Goal: Task Accomplishment & Management: Manage account settings

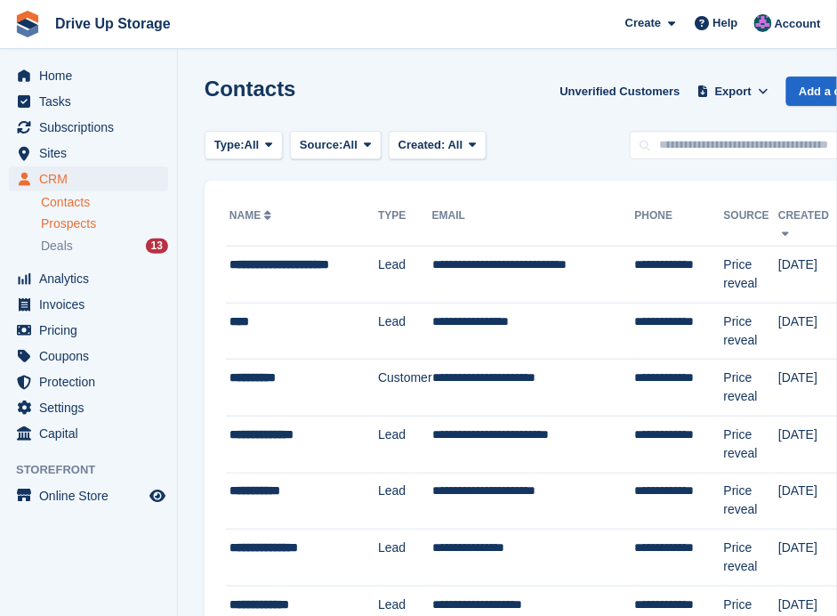
click at [69, 226] on span "Prospects" at bounding box center [68, 223] width 55 height 17
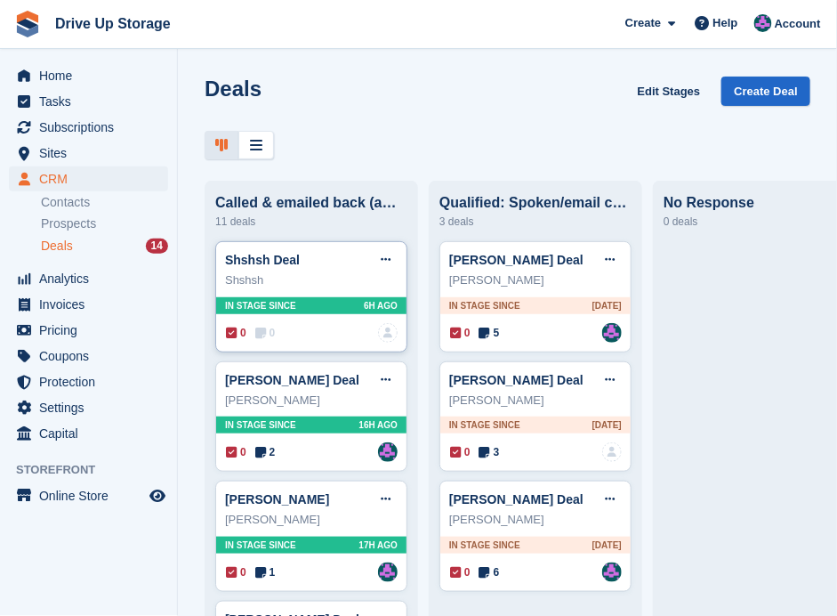
click at [329, 330] on div "0 0 No one is assigned to this deal" at bounding box center [312, 333] width 172 height 20
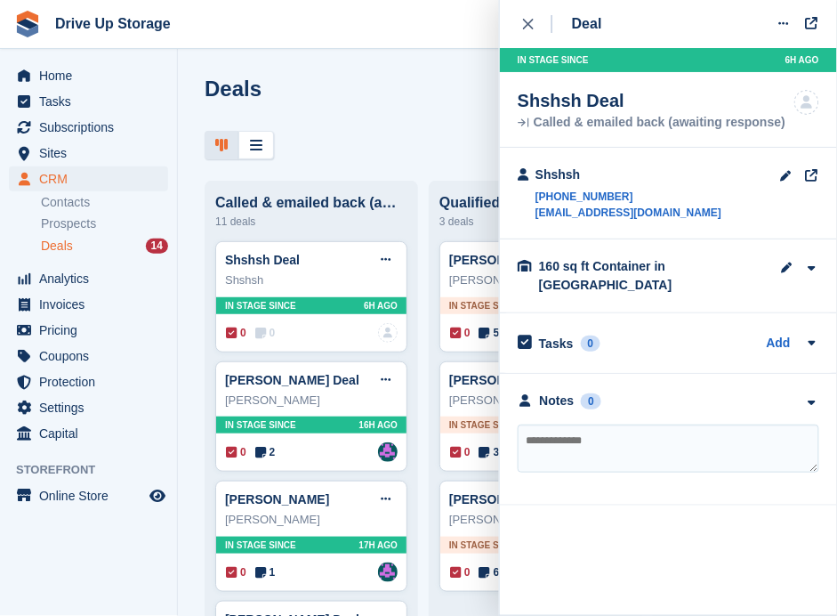
click at [617, 424] on textarea at bounding box center [669, 448] width 302 height 48
type textarea "**********"
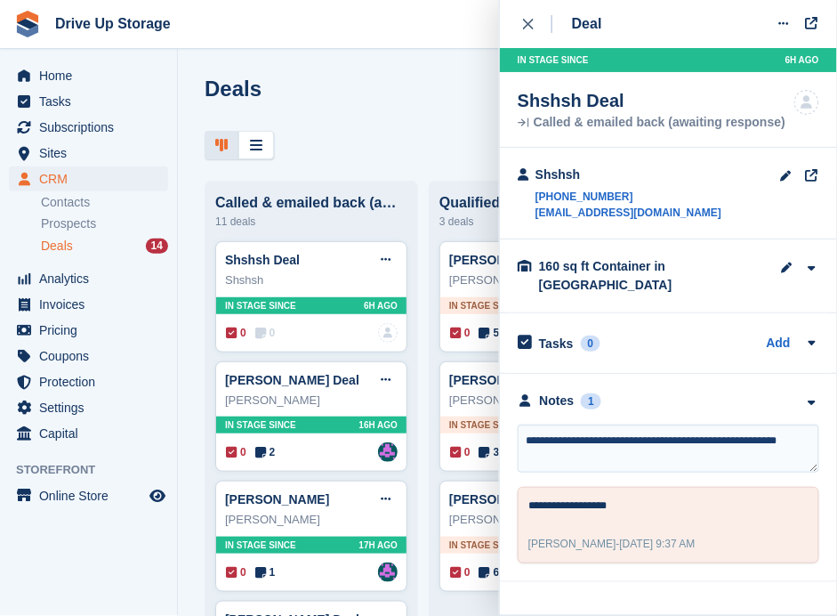
type textarea "**********"
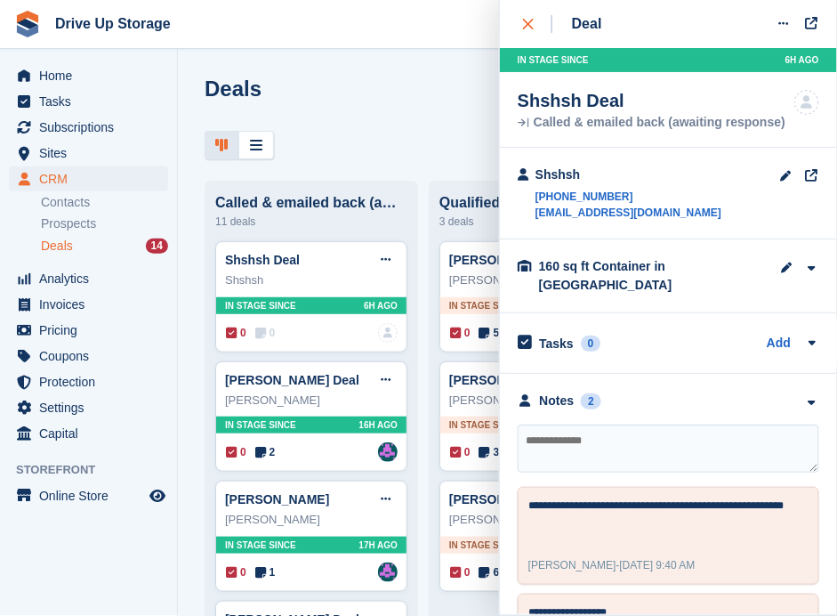
click at [523, 15] on div "close" at bounding box center [537, 24] width 29 height 18
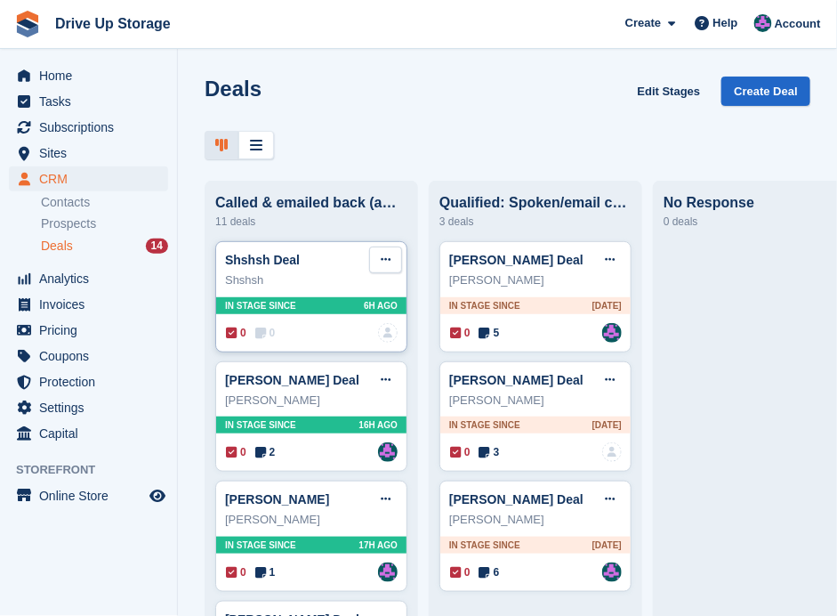
click at [377, 257] on button at bounding box center [385, 259] width 33 height 27
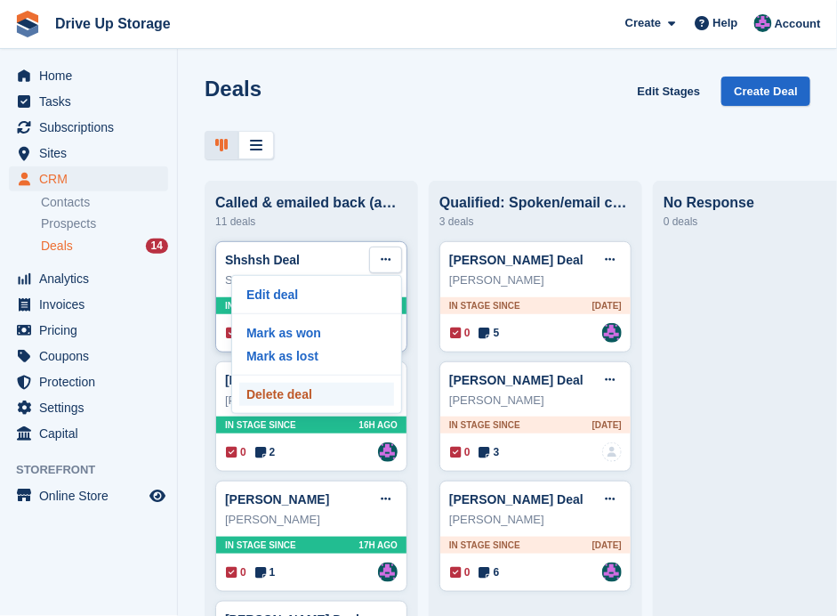
click at [313, 398] on p "Delete deal" at bounding box center [316, 394] width 155 height 23
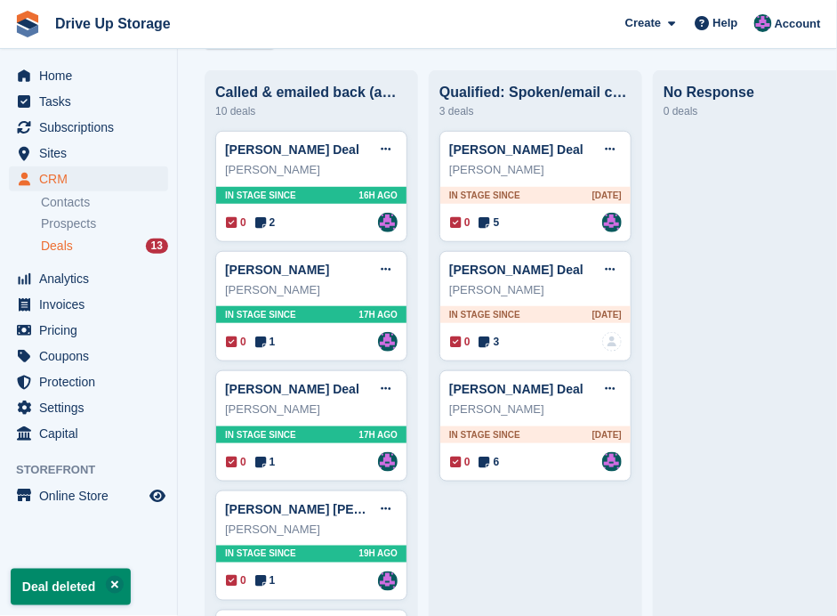
scroll to position [177, 0]
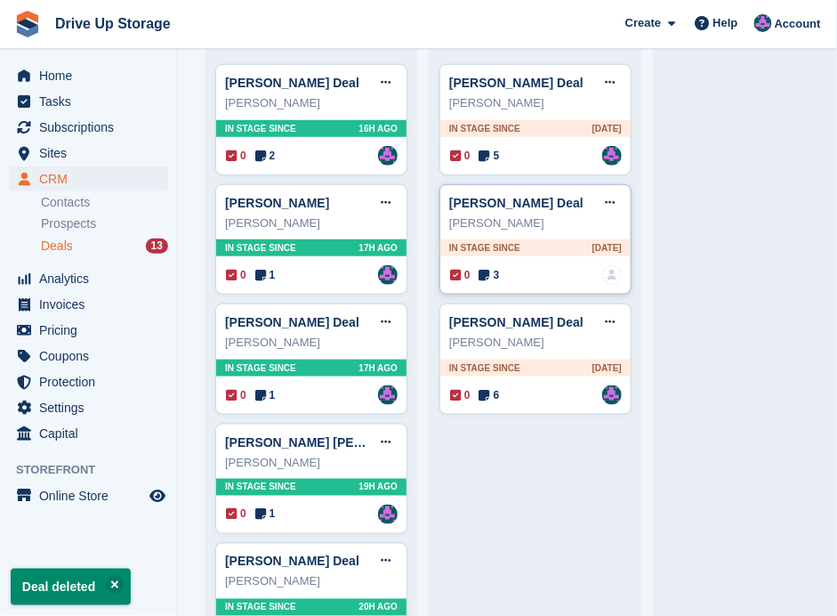
click at [553, 281] on div "0 3 No one is assigned to this deal" at bounding box center [536, 275] width 172 height 20
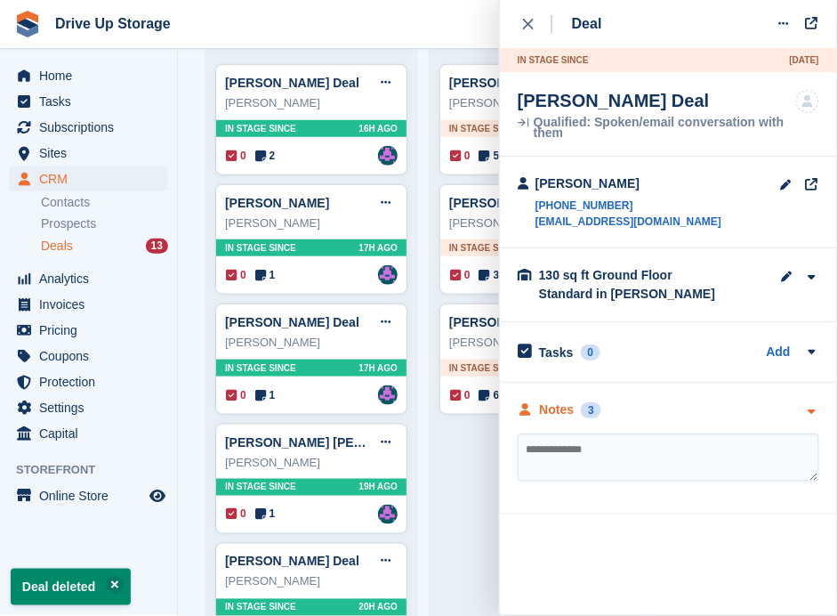
click at [815, 403] on div at bounding box center [811, 409] width 15 height 19
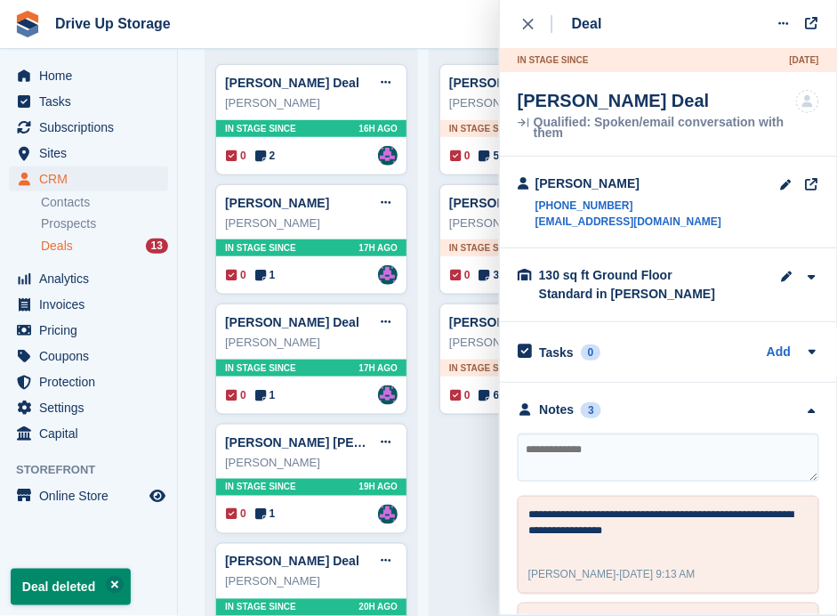
click at [536, 23] on div "close" at bounding box center [537, 24] width 29 height 18
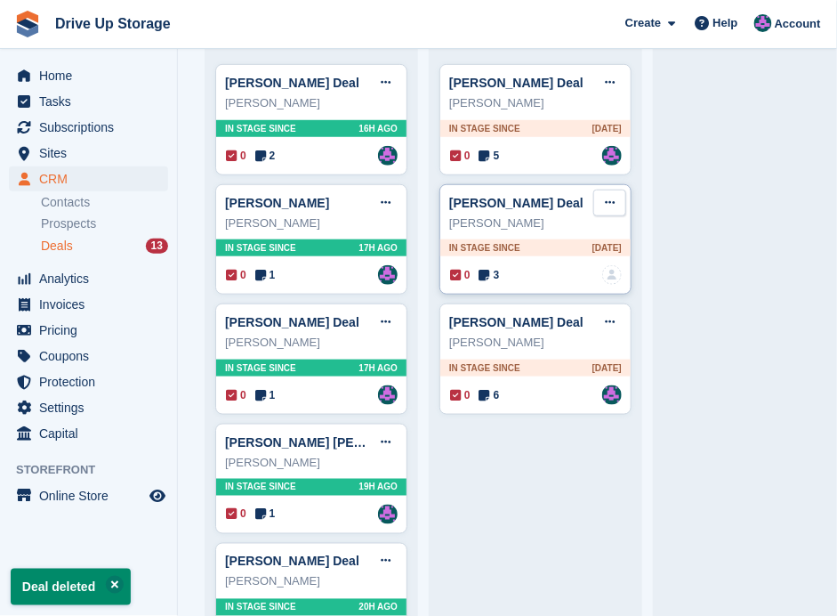
click at [611, 200] on icon at bounding box center [610, 203] width 10 height 12
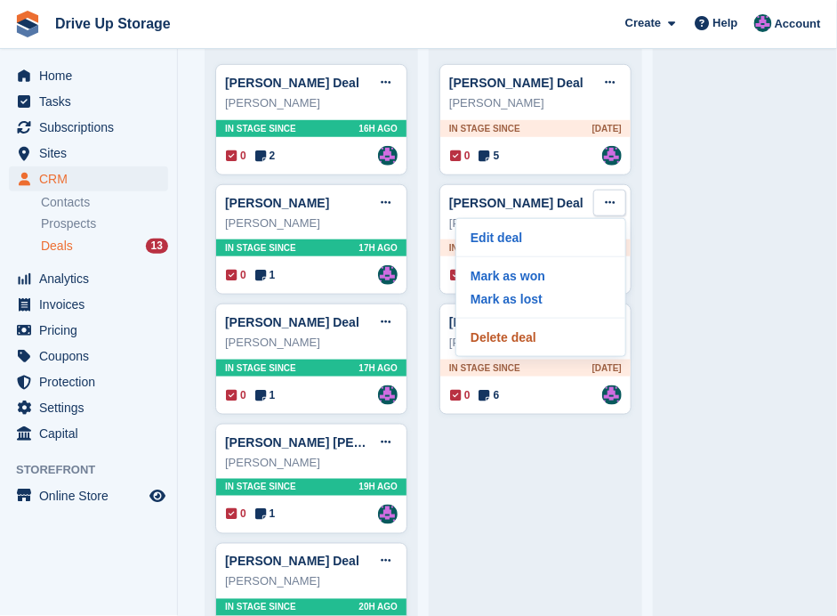
click at [518, 340] on p "Delete deal" at bounding box center [541, 337] width 155 height 23
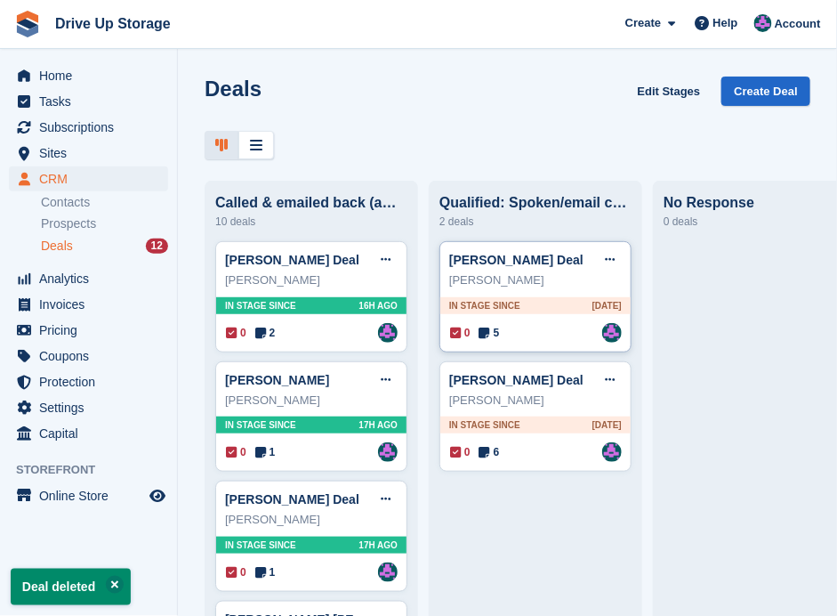
click at [545, 333] on div "0 5 Assigned to Andy" at bounding box center [536, 333] width 172 height 20
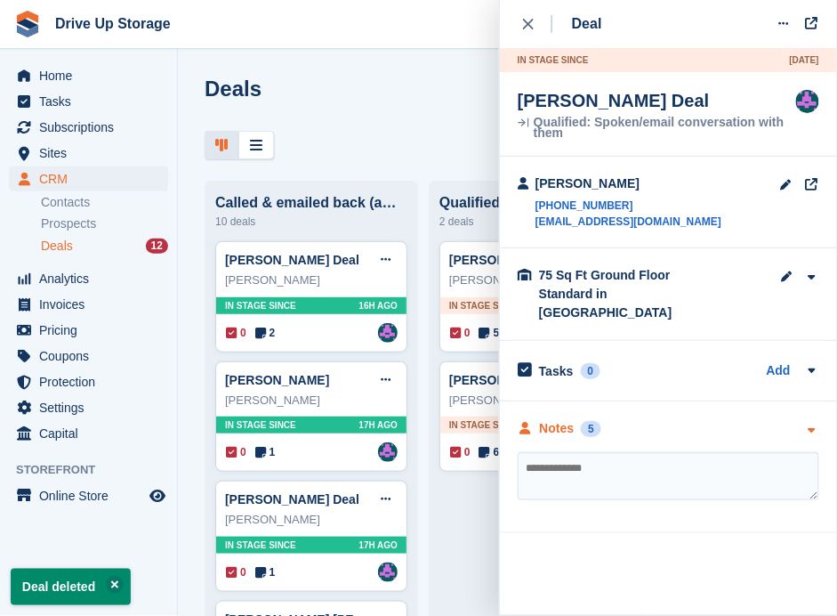
click at [806, 424] on icon "button" at bounding box center [811, 430] width 15 height 12
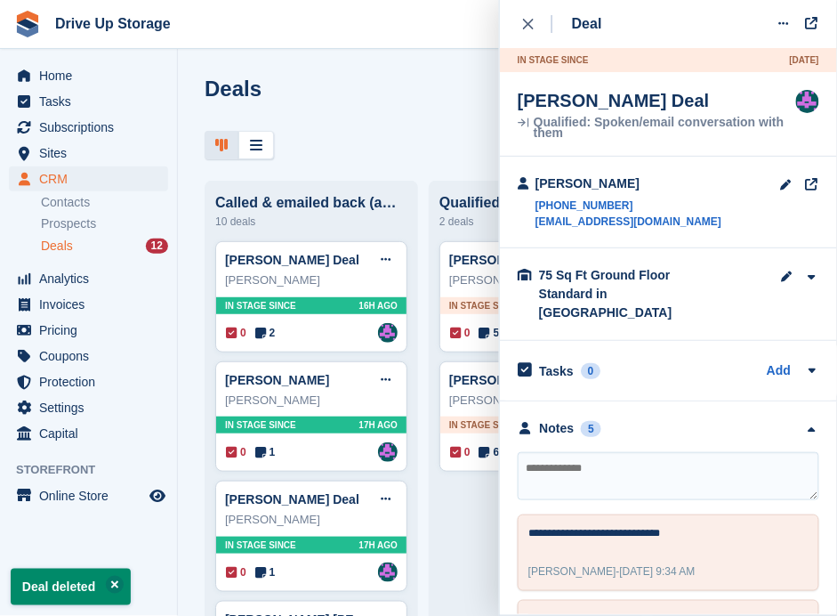
click at [513, 20] on div "Deal Edit deal Mark as won Mark as lost Delete deal In stage since 1D AGO Darre…" at bounding box center [668, 307] width 337 height 614
click at [527, 18] on div "close" at bounding box center [537, 24] width 29 height 18
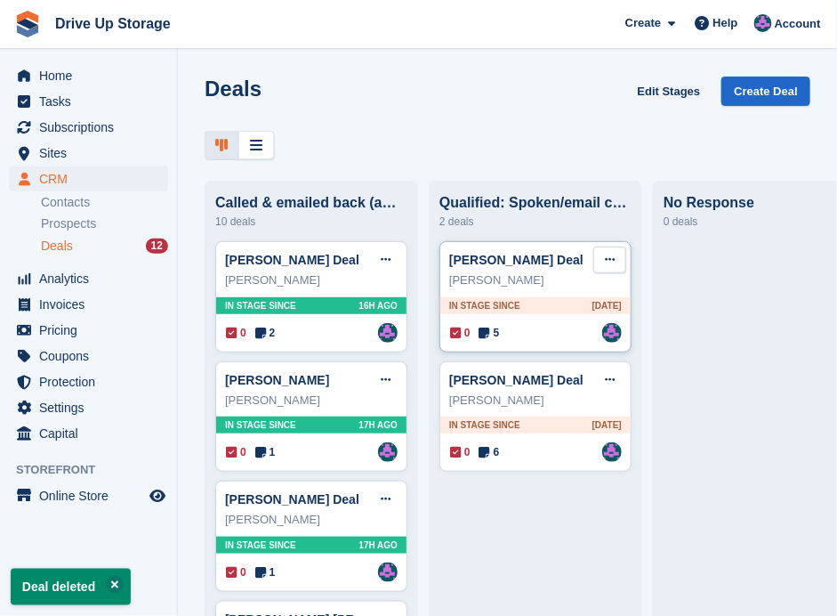
click at [612, 260] on icon at bounding box center [610, 260] width 10 height 12
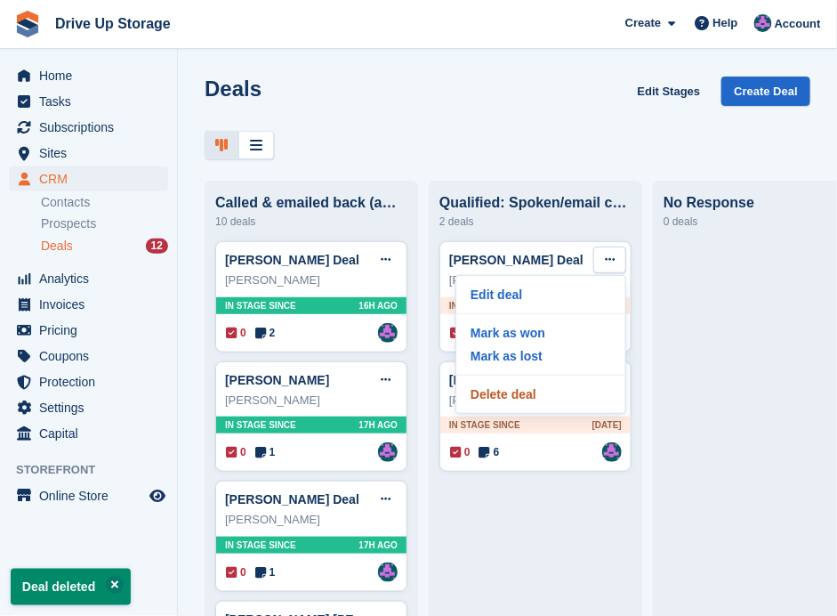
click at [540, 400] on p "Delete deal" at bounding box center [541, 394] width 155 height 23
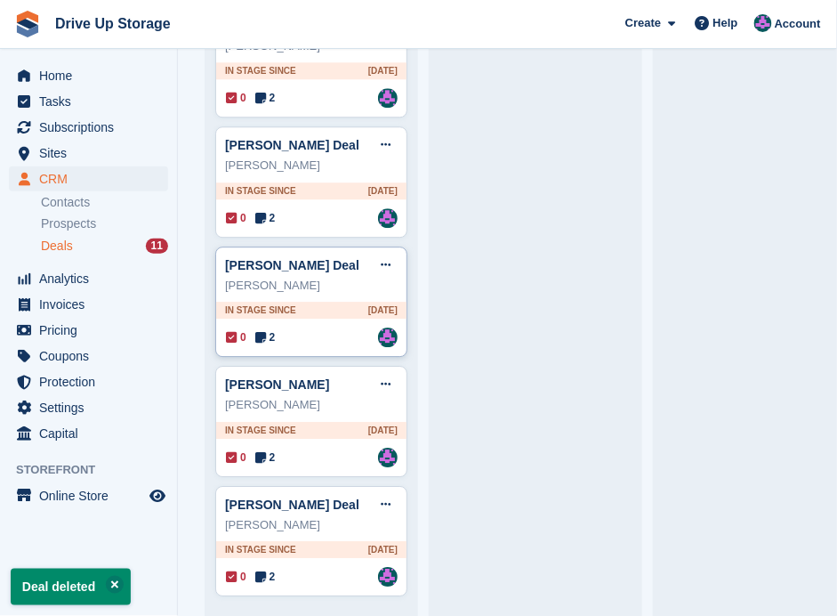
scroll to position [833, 0]
click at [379, 491] on button at bounding box center [385, 504] width 33 height 27
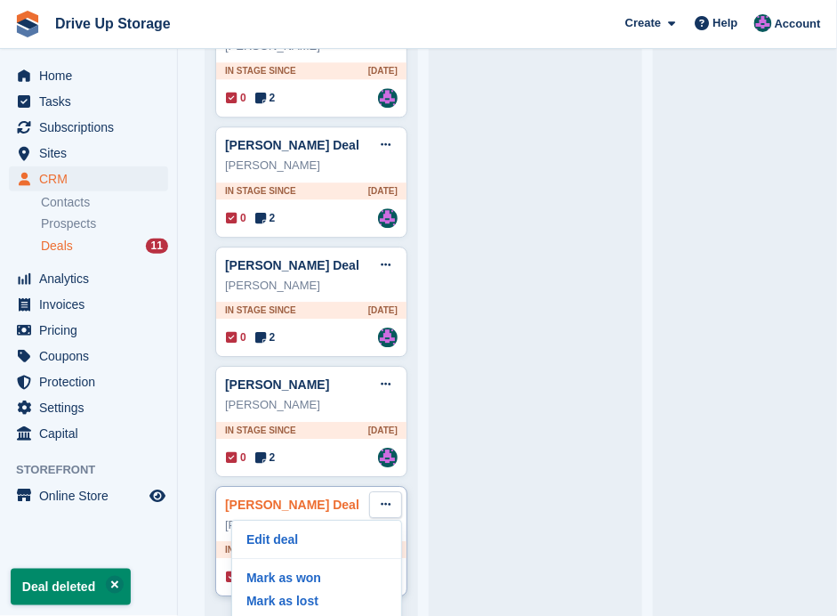
click at [331, 497] on link "Dominic Thompson Deal" at bounding box center [292, 504] width 134 height 14
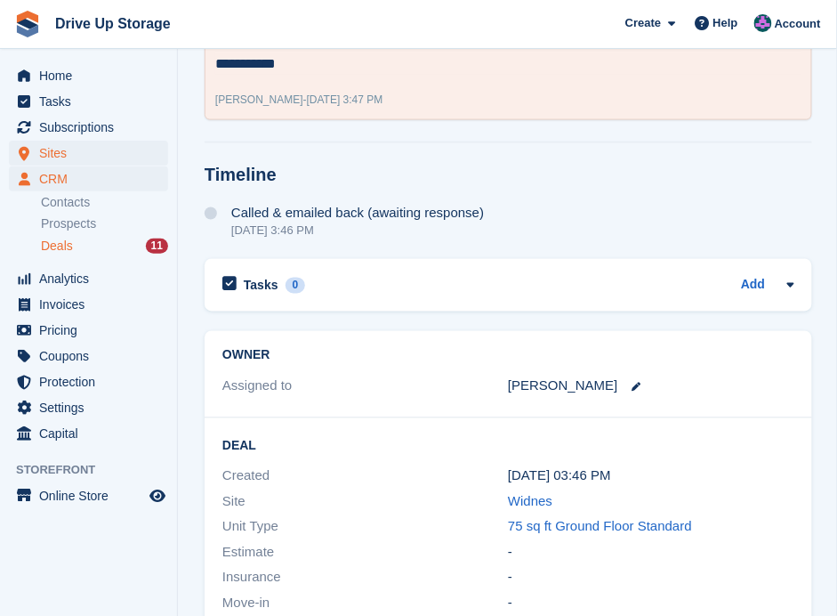
scroll to position [237, 0]
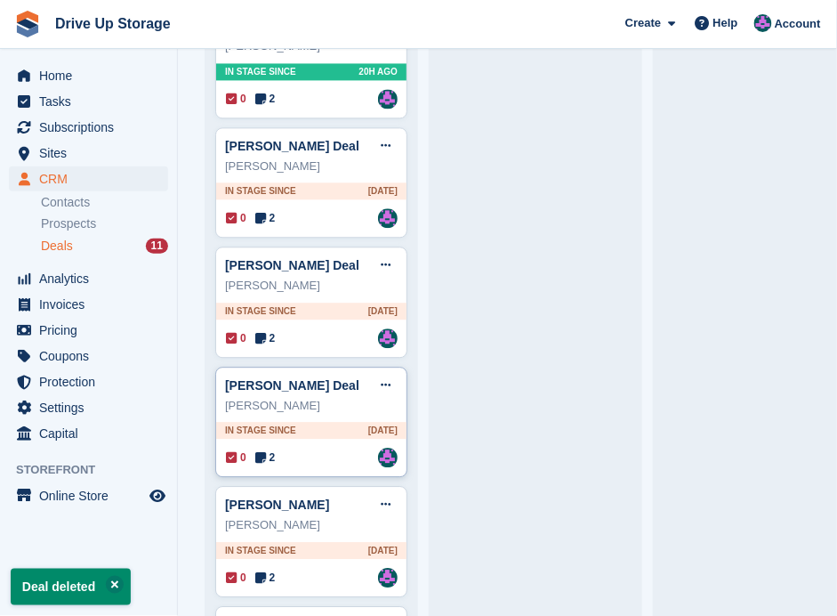
scroll to position [833, 0]
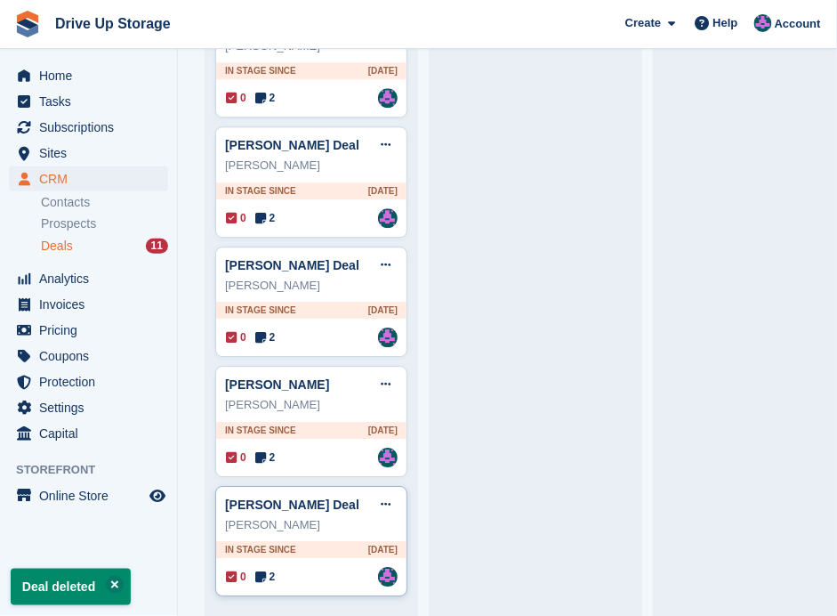
click at [284, 567] on div "0 2 Assigned to Andy" at bounding box center [312, 577] width 172 height 20
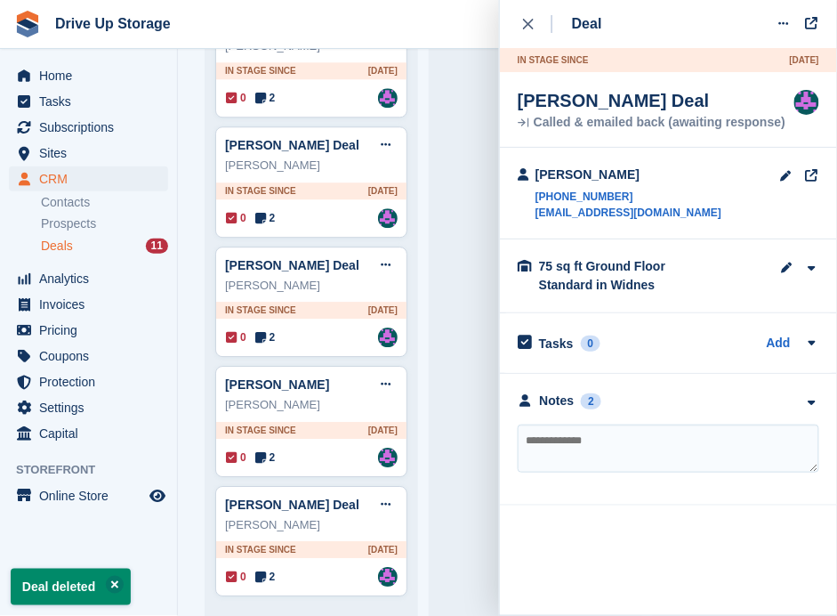
click at [811, 410] on div "**********" at bounding box center [668, 440] width 337 height 132
click at [810, 403] on icon "button" at bounding box center [811, 403] width 15 height 12
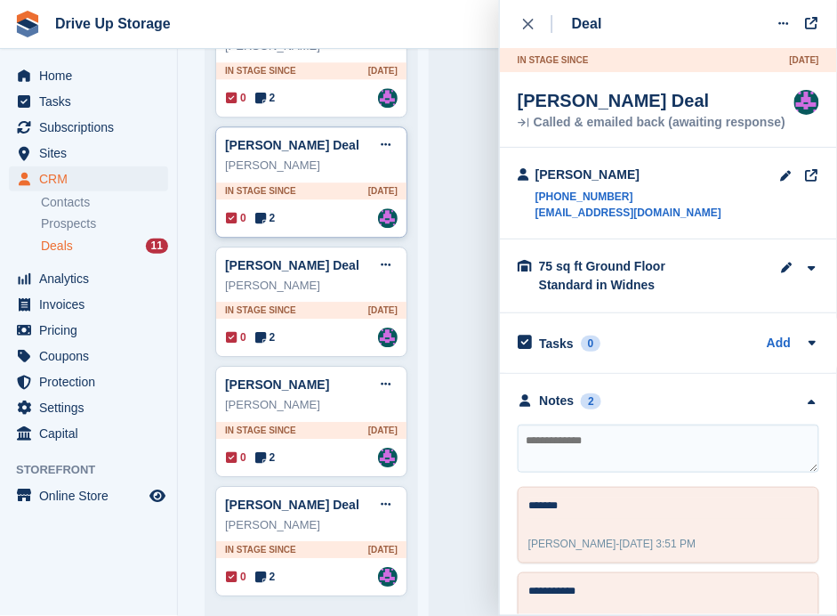
drag, startPoint x: 527, startPoint y: 18, endPoint x: 339, endPoint y: 123, distance: 215.1
click at [527, 19] on div "close" at bounding box center [537, 24] width 29 height 18
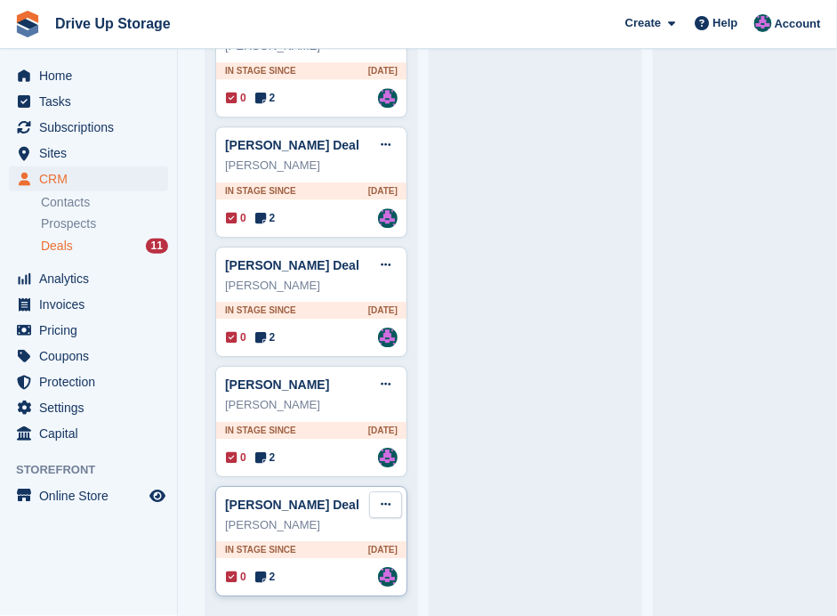
click at [380, 491] on button at bounding box center [385, 504] width 33 height 27
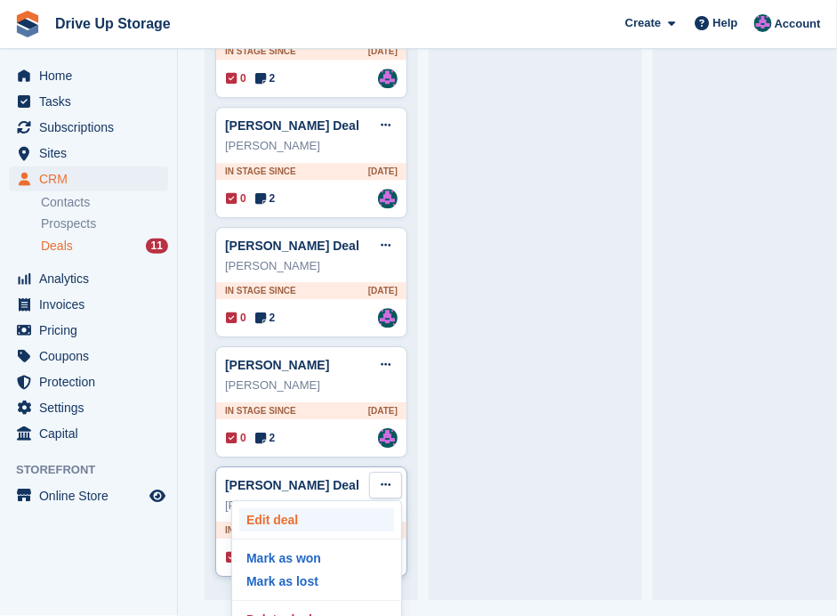
scroll to position [37, 0]
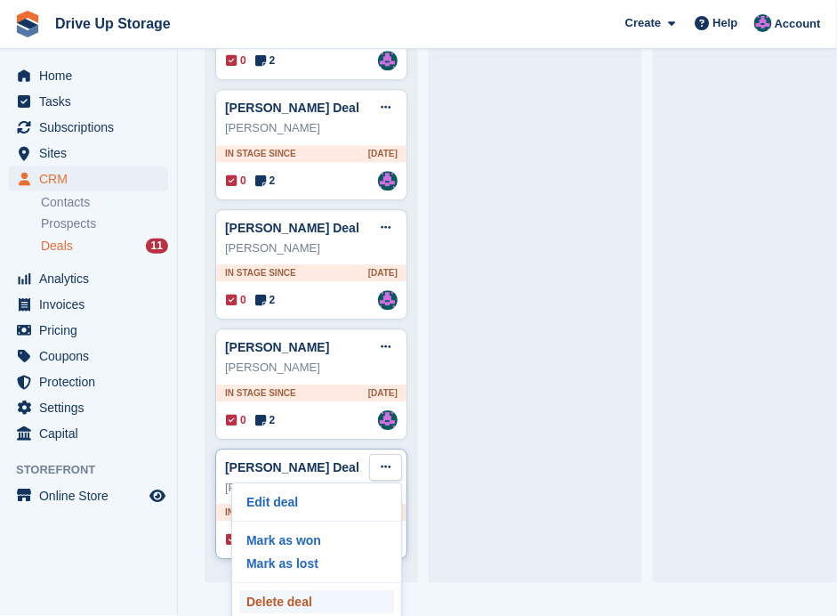
click at [311, 590] on p "Delete deal" at bounding box center [316, 601] width 155 height 23
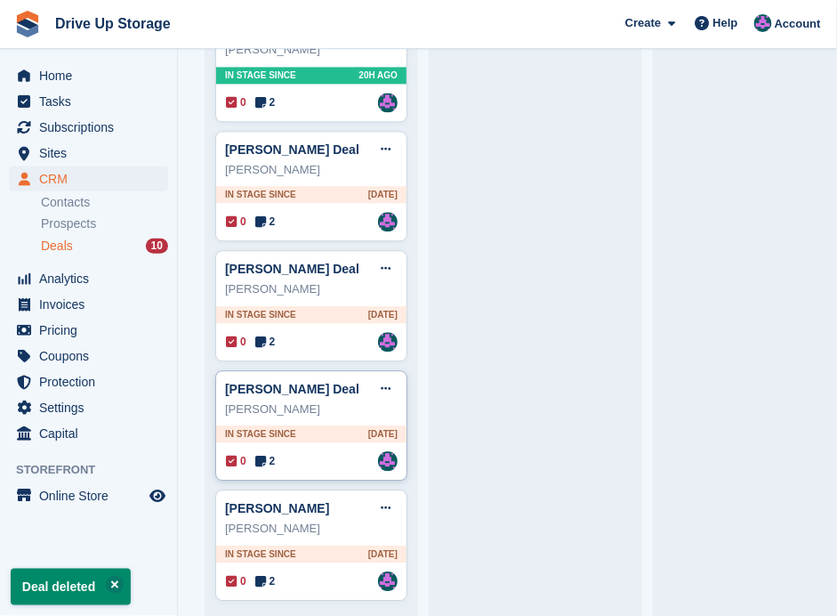
scroll to position [715, 0]
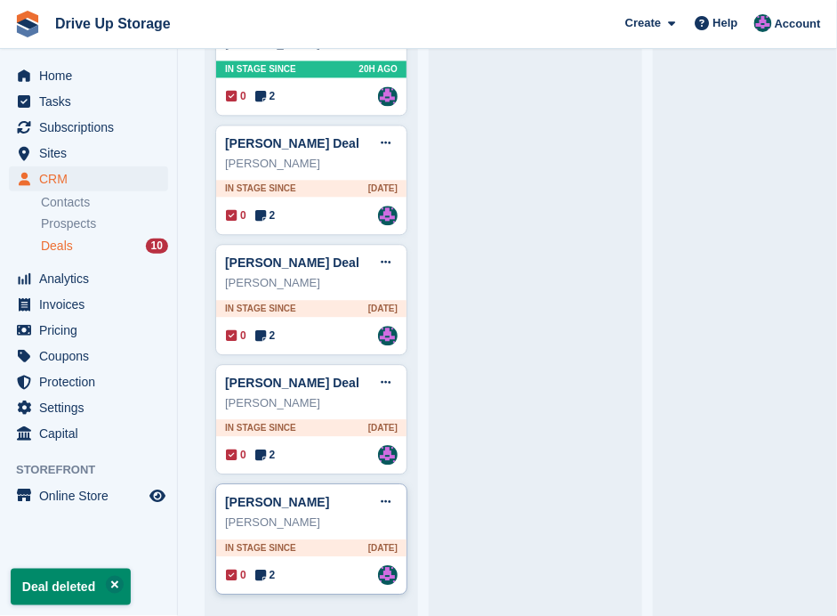
click at [315, 552] on div "Elena-Cornelia Budei Deal Edit deal Mark as won Mark as lost Delete deal Elena-…" at bounding box center [311, 538] width 192 height 111
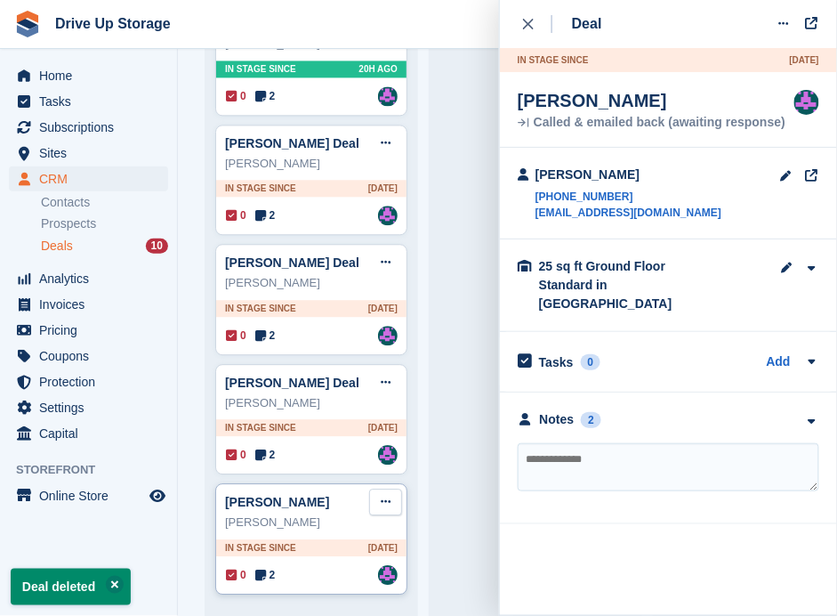
click at [380, 488] on button at bounding box center [385, 501] width 33 height 27
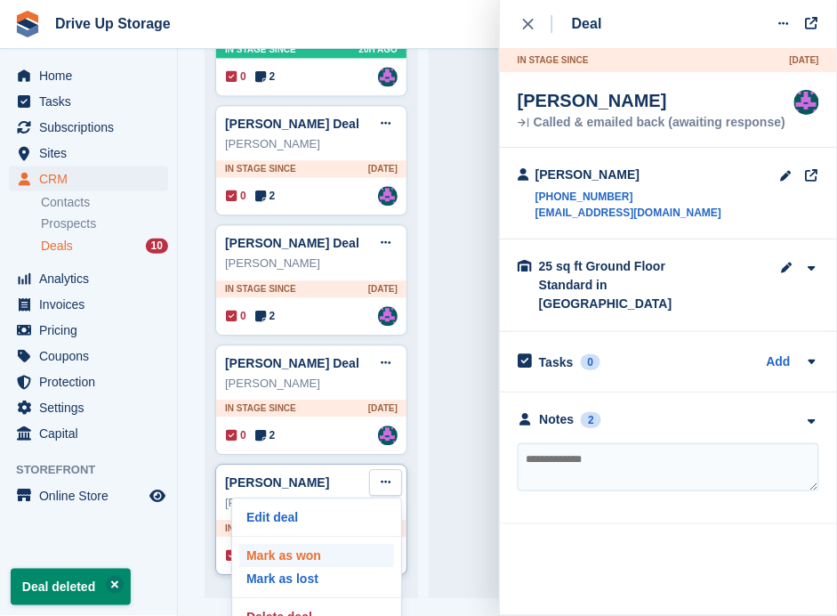
scroll to position [37, 0]
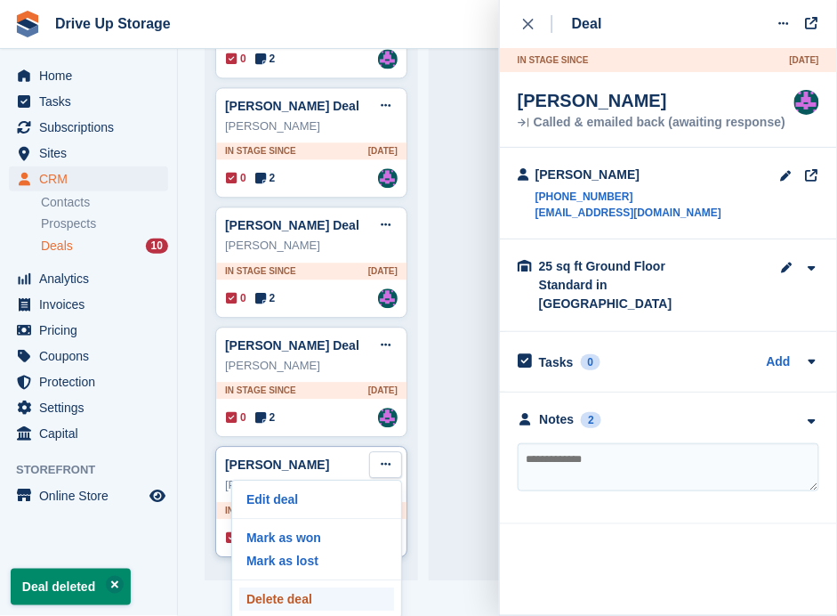
click at [289, 587] on p "Delete deal" at bounding box center [316, 598] width 155 height 23
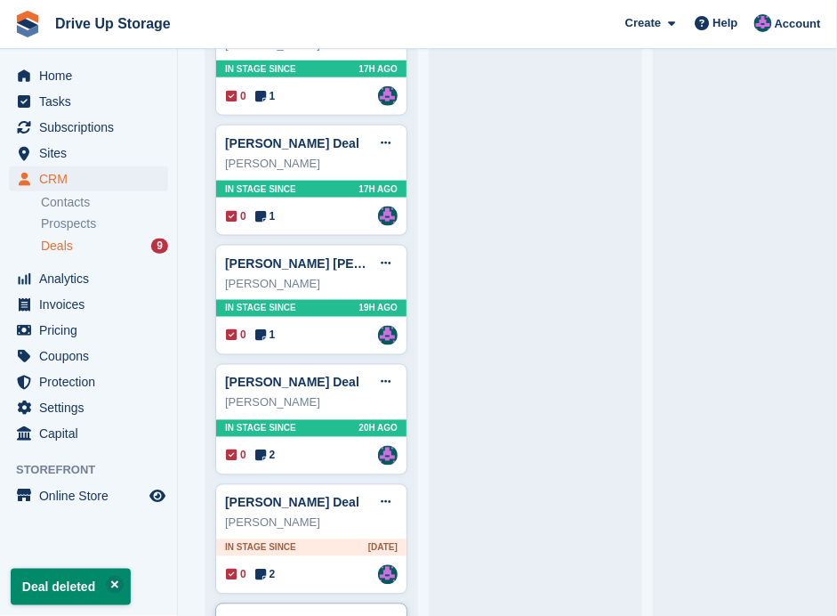
scroll to position [597, 0]
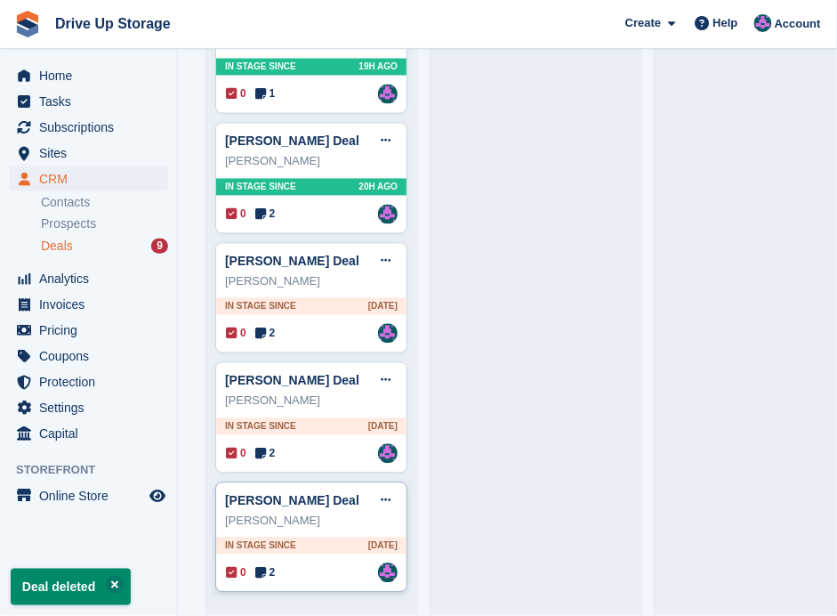
click at [324, 569] on div "0 2 Assigned to Andy" at bounding box center [312, 573] width 172 height 20
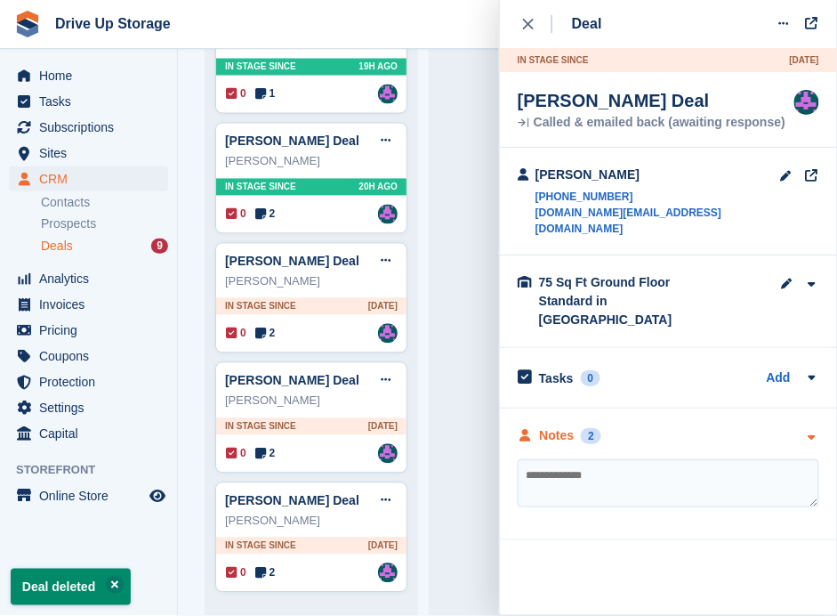
click at [816, 432] on icon "button" at bounding box center [811, 438] width 15 height 12
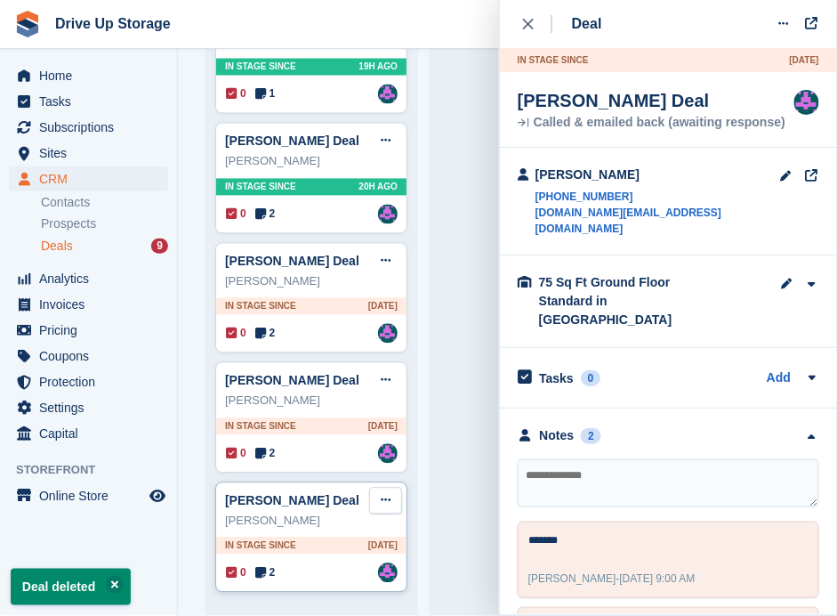
click at [392, 492] on button at bounding box center [385, 501] width 33 height 27
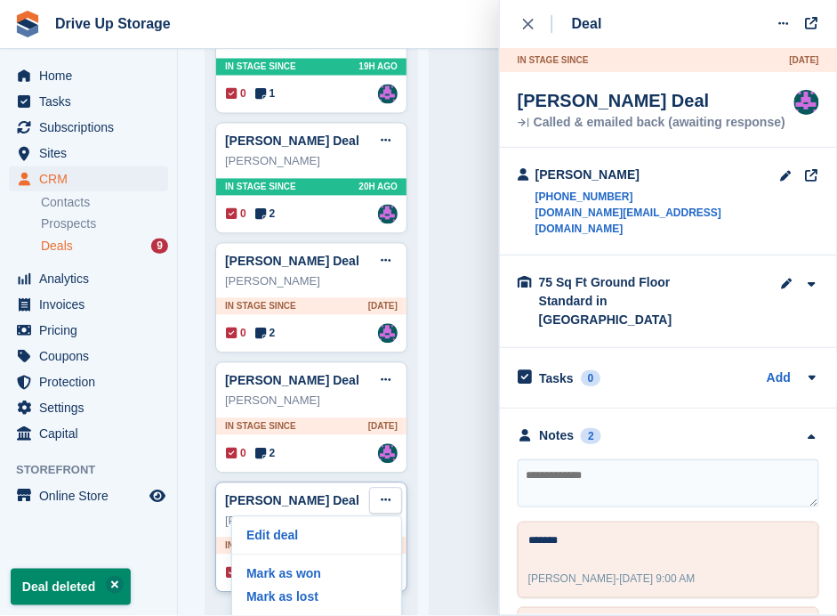
scroll to position [37, 0]
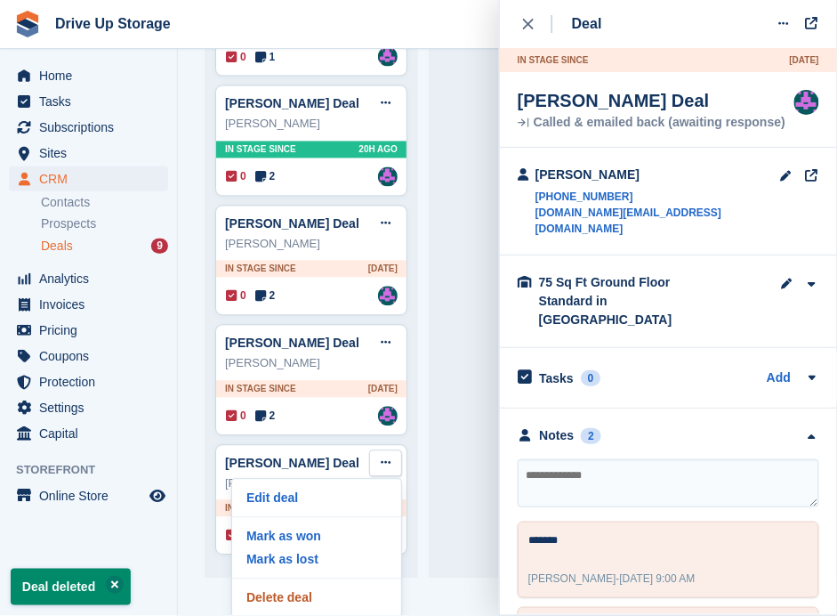
click at [313, 593] on p "Delete deal" at bounding box center [316, 597] width 155 height 23
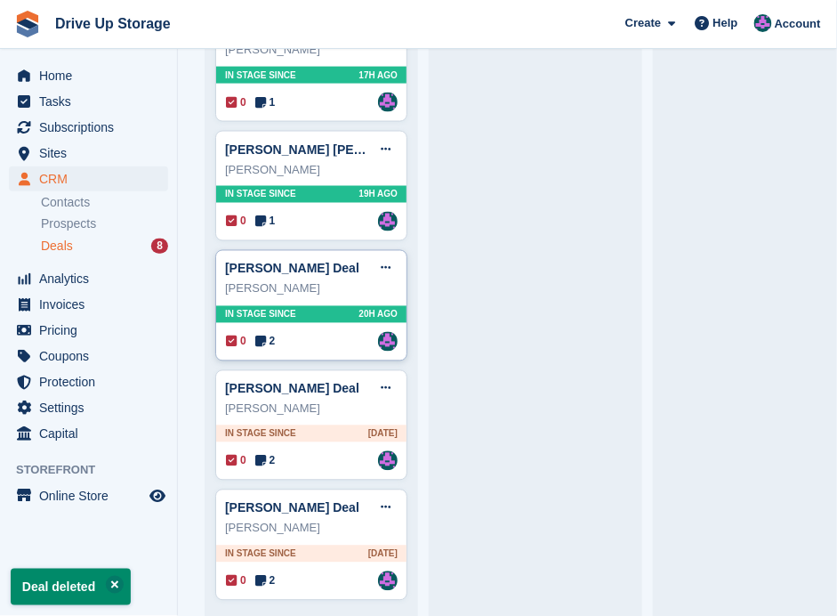
scroll to position [479, 0]
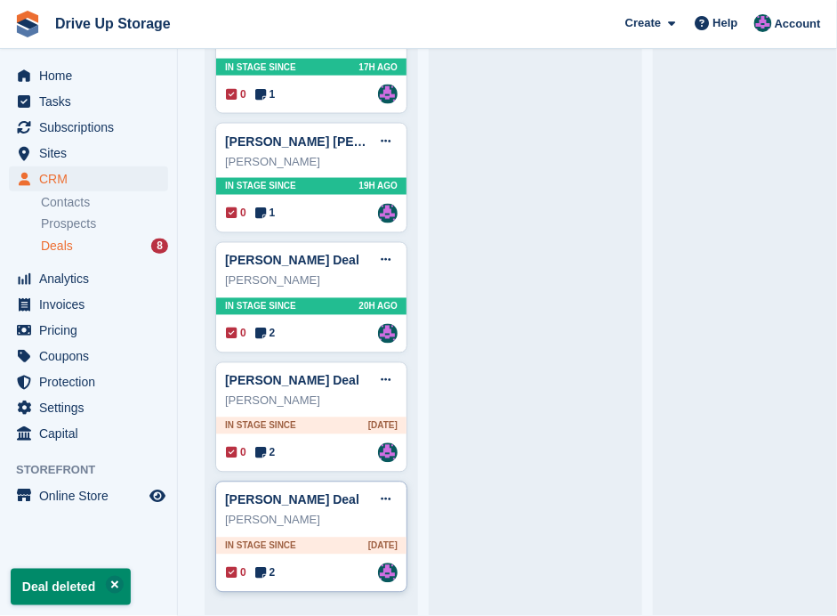
click at [335, 563] on div "0 2 Assigned to Andy" at bounding box center [312, 573] width 172 height 20
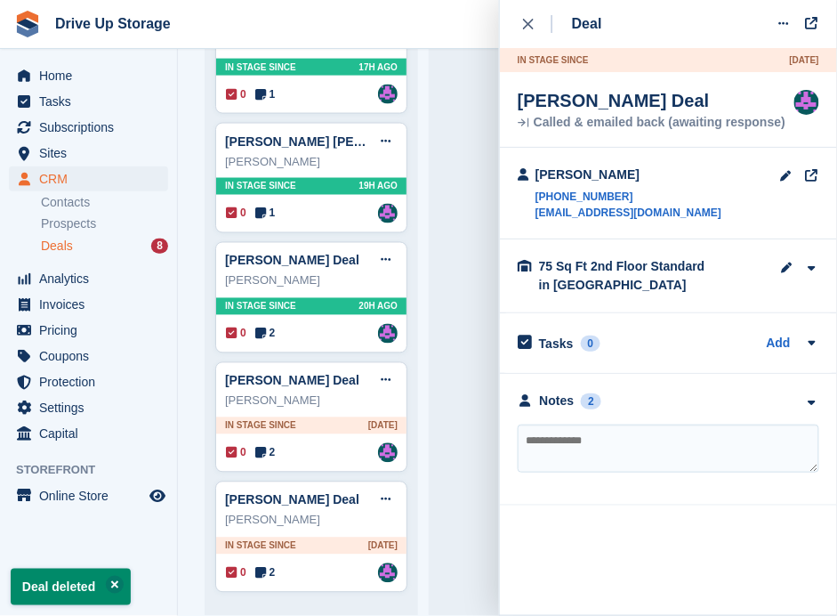
click at [803, 389] on div "**********" at bounding box center [668, 440] width 337 height 132
click at [807, 397] on icon "button" at bounding box center [811, 403] width 15 height 12
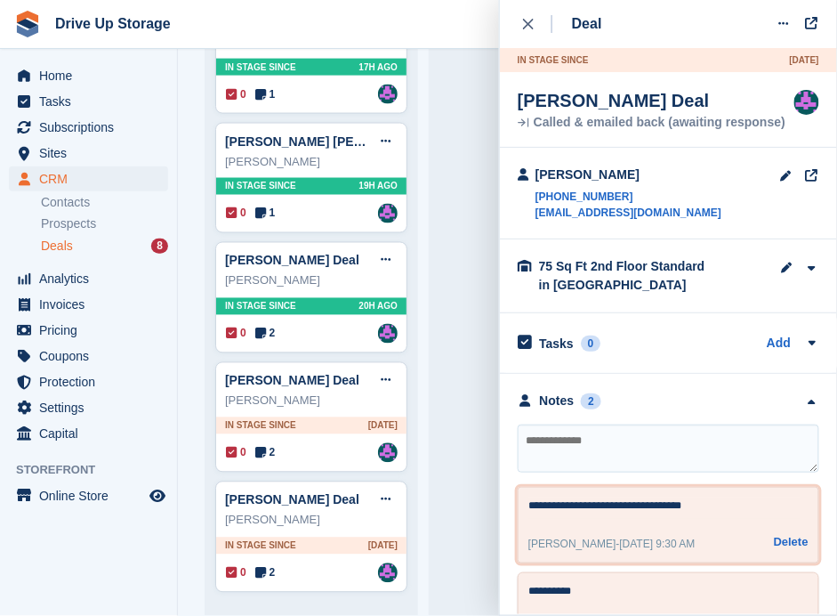
drag, startPoint x: 702, startPoint y: 506, endPoint x: 563, endPoint y: 508, distance: 138.8
click at [529, 508] on textarea "**********" at bounding box center [665, 507] width 272 height 21
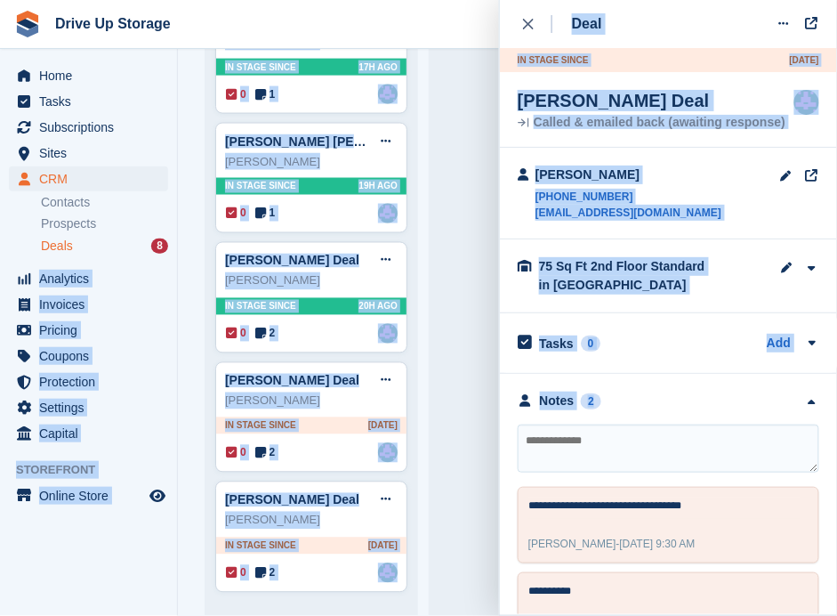
drag, startPoint x: 175, startPoint y: 243, endPoint x: 654, endPoint y: 439, distance: 517.2
click at [650, 431] on body "Drive Up Storage Create Subscription Invoice Contact Deal Discount Page Help Ch…" at bounding box center [418, 308] width 837 height 616
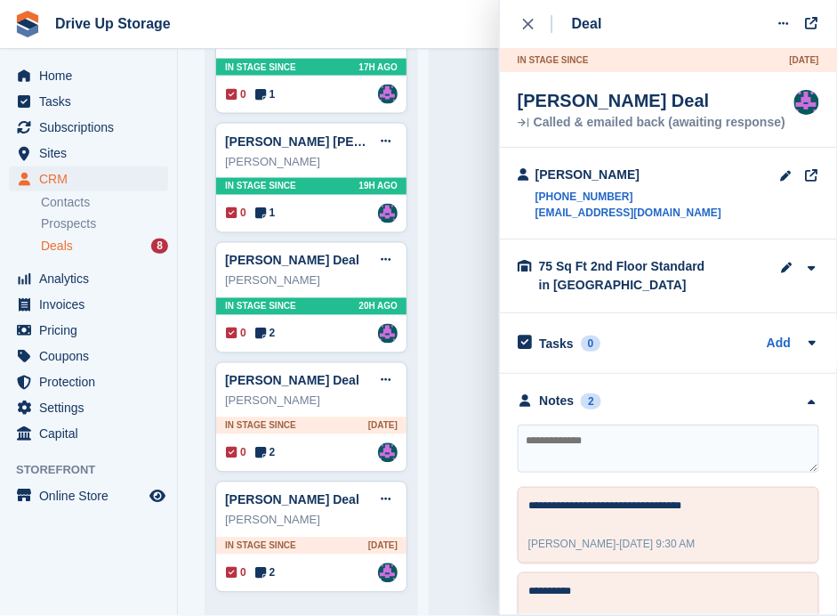
click at [648, 444] on textarea at bounding box center [669, 448] width 302 height 48
type textarea "**********"
click at [535, 28] on div "close" at bounding box center [537, 24] width 29 height 18
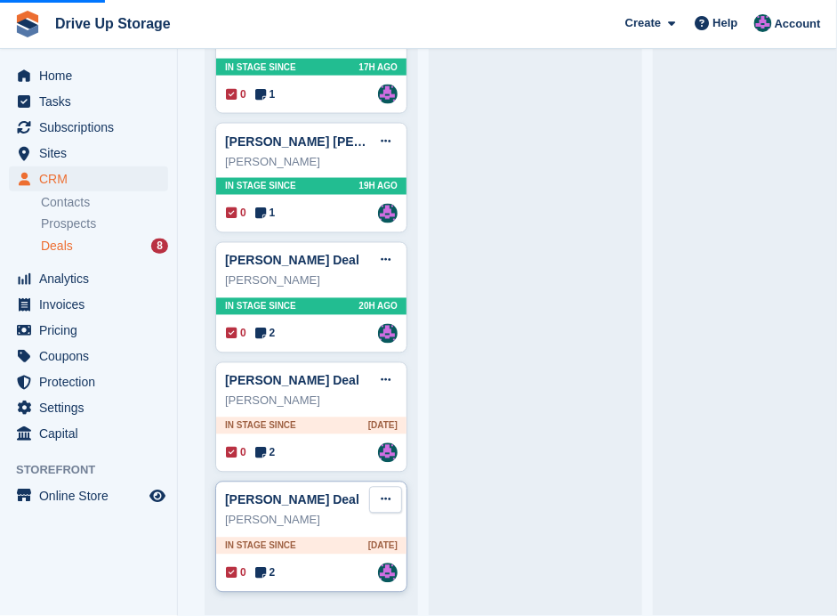
click at [378, 489] on button at bounding box center [385, 500] width 33 height 27
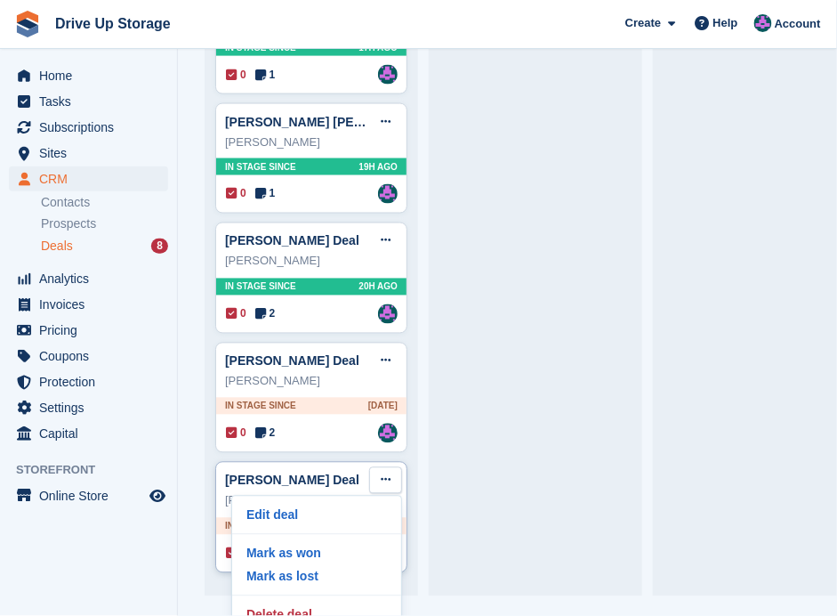
scroll to position [37, 0]
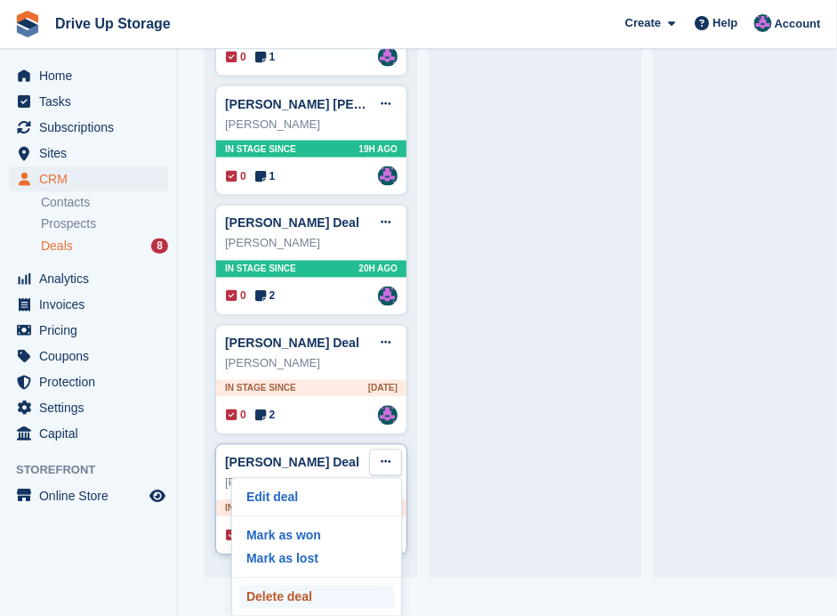
click at [301, 588] on p "Delete deal" at bounding box center [316, 596] width 155 height 23
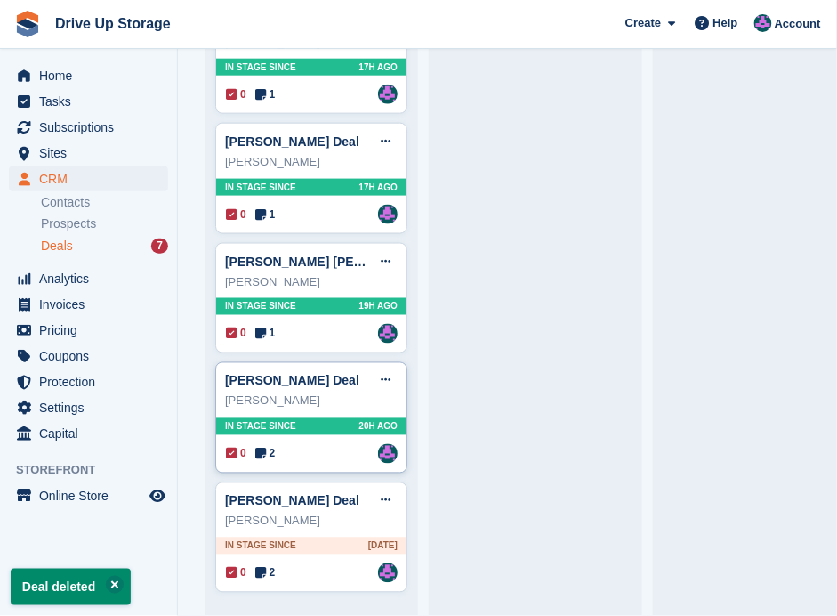
scroll to position [360, 0]
click at [320, 565] on div "0 2 Assigned to Andy" at bounding box center [312, 573] width 172 height 20
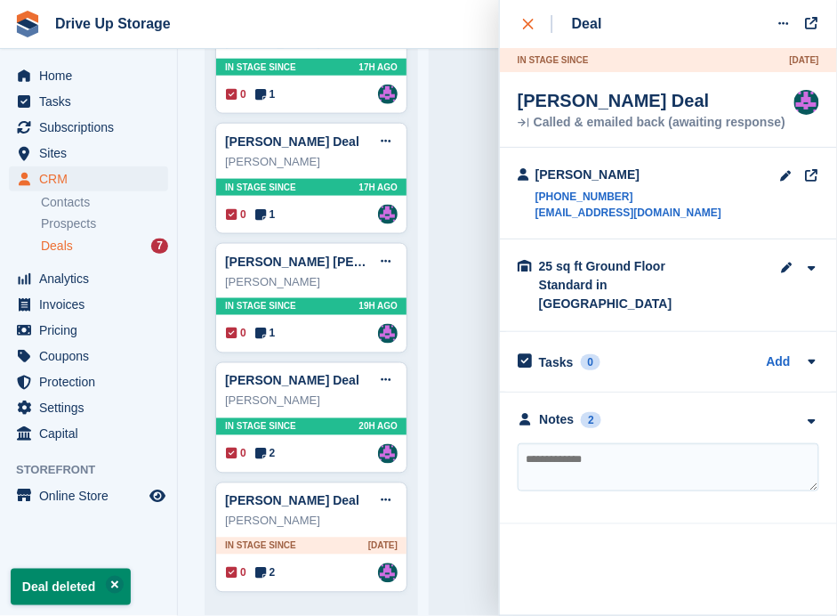
click at [521, 16] on button "close" at bounding box center [538, 24] width 40 height 48
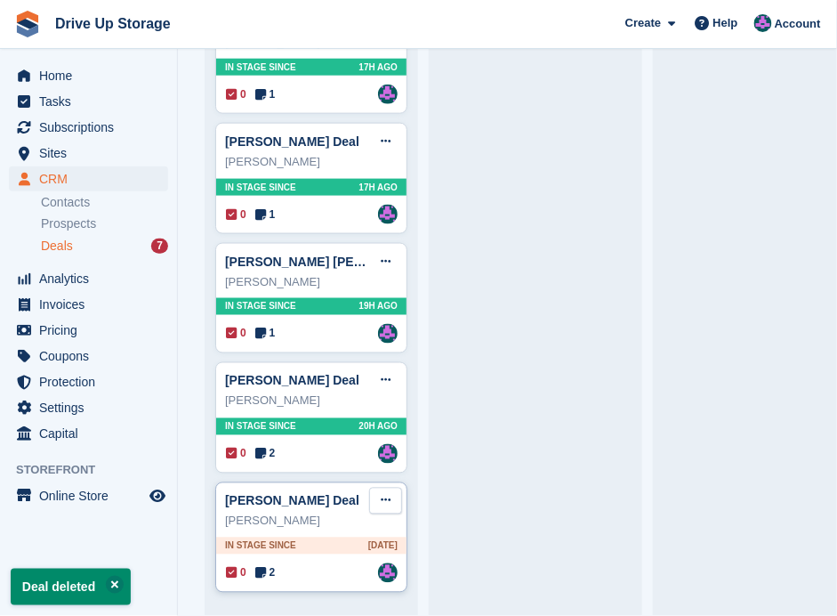
click at [390, 495] on icon at bounding box center [386, 501] width 10 height 12
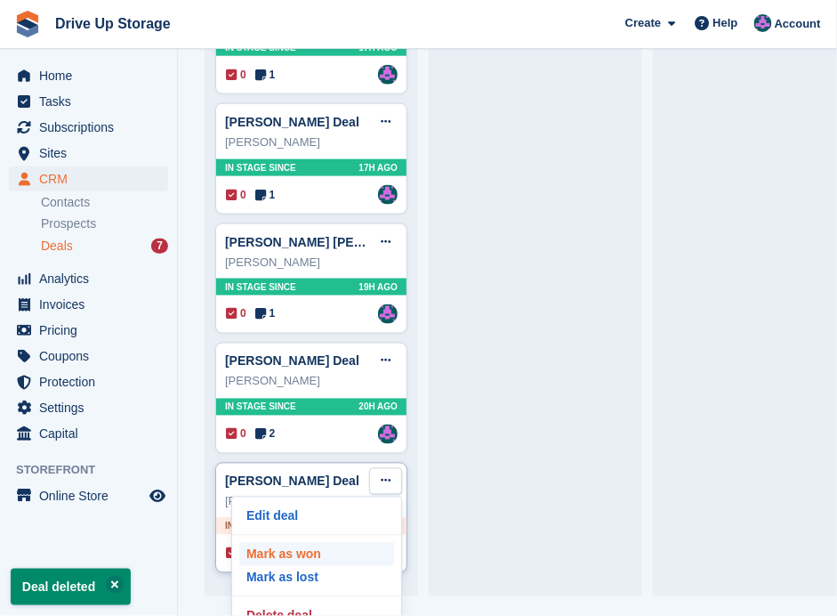
scroll to position [37, 0]
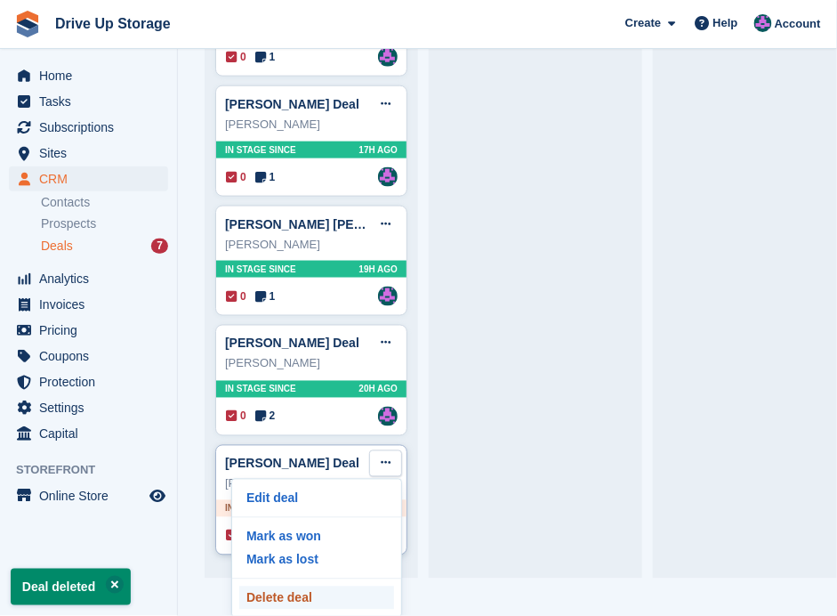
click at [298, 593] on p "Delete deal" at bounding box center [316, 597] width 155 height 23
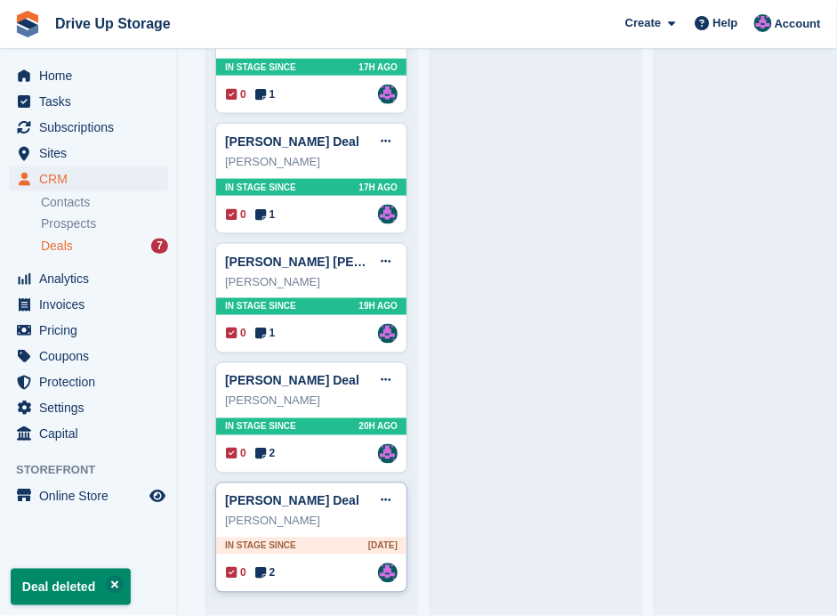
scroll to position [0, 0]
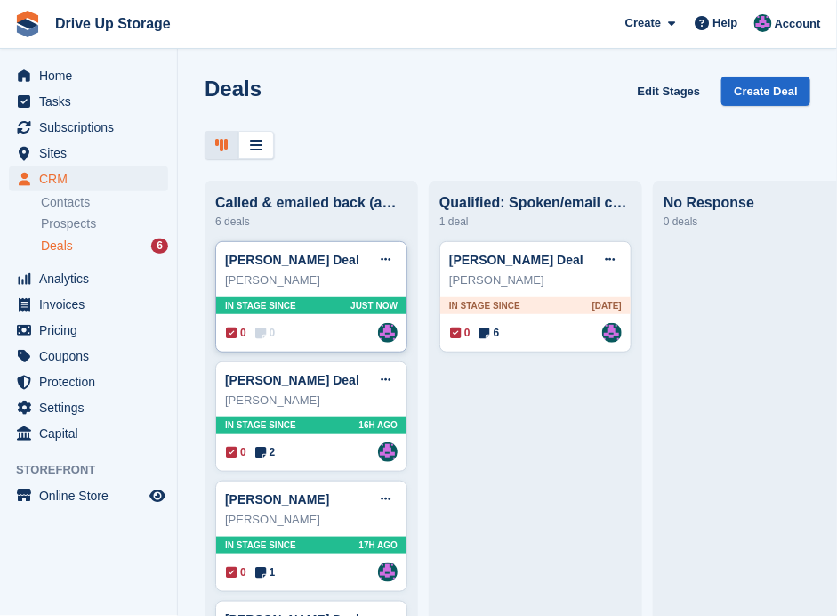
click at [350, 338] on div "0 0 Assigned to Andy" at bounding box center [312, 333] width 172 height 20
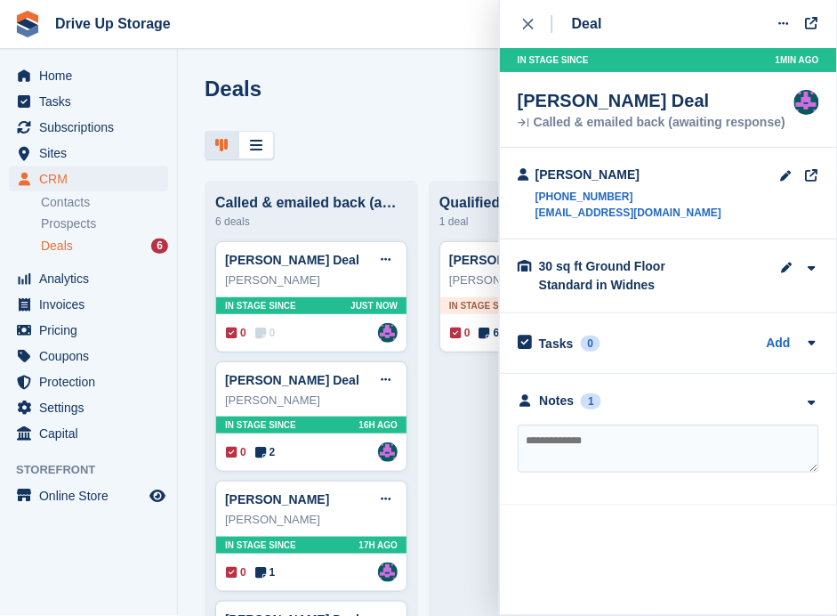
click at [745, 440] on textarea at bounding box center [669, 448] width 302 height 48
type textarea "*******"
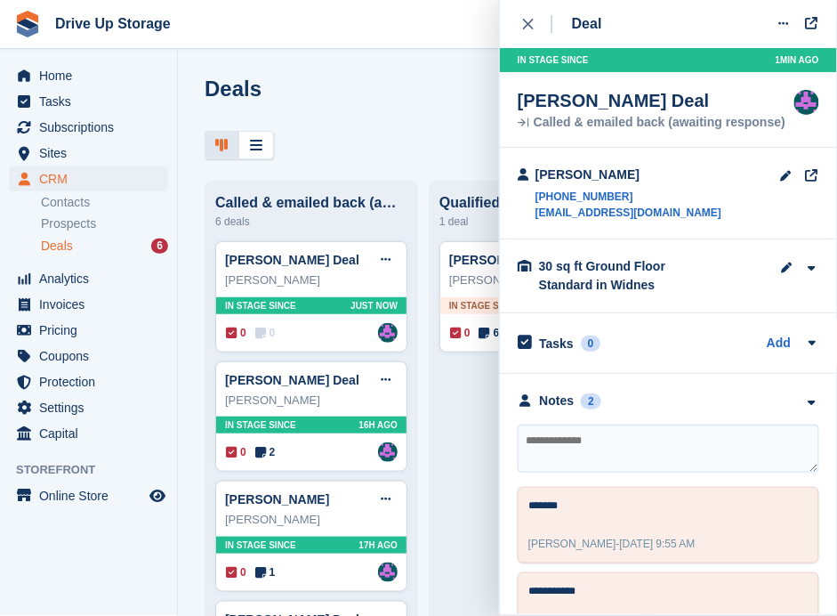
click at [523, 22] on icon "close" at bounding box center [528, 24] width 11 height 11
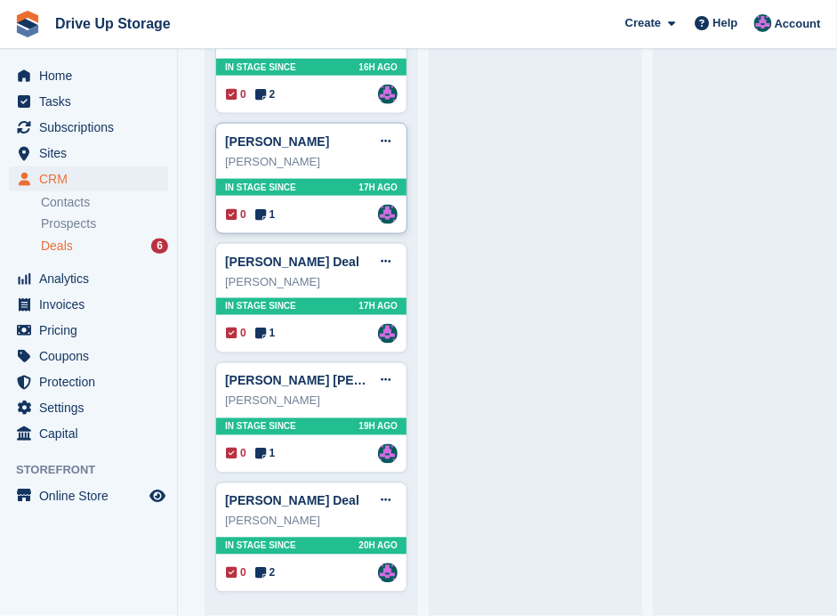
scroll to position [360, 0]
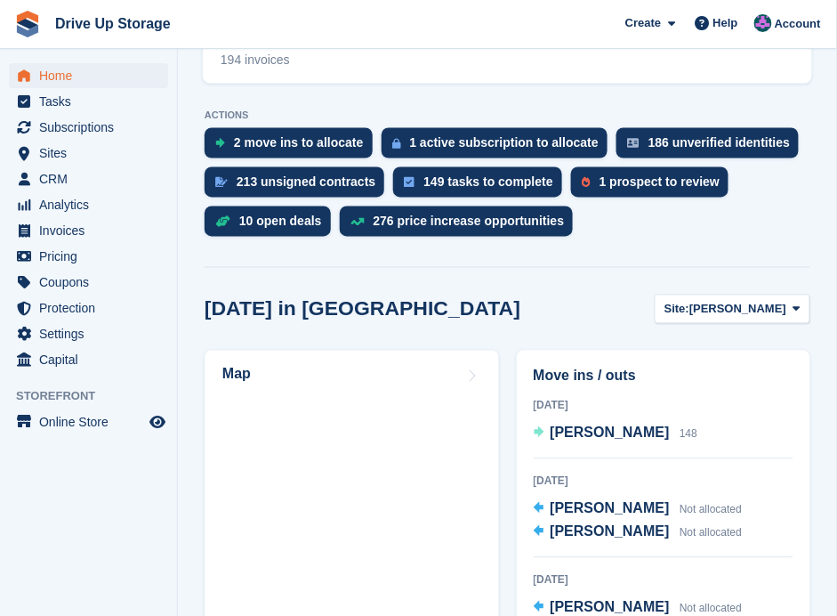
scroll to position [533, 0]
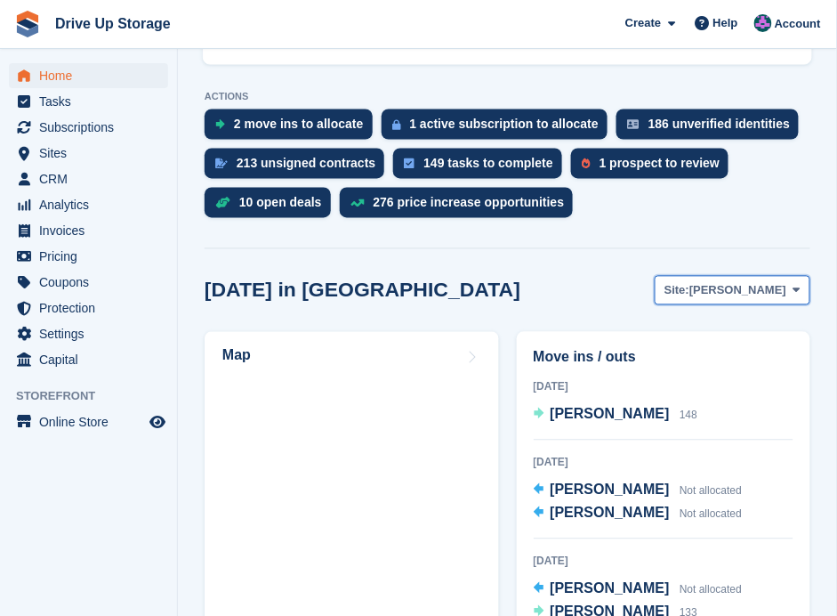
click at [795, 285] on icon at bounding box center [797, 291] width 7 height 12
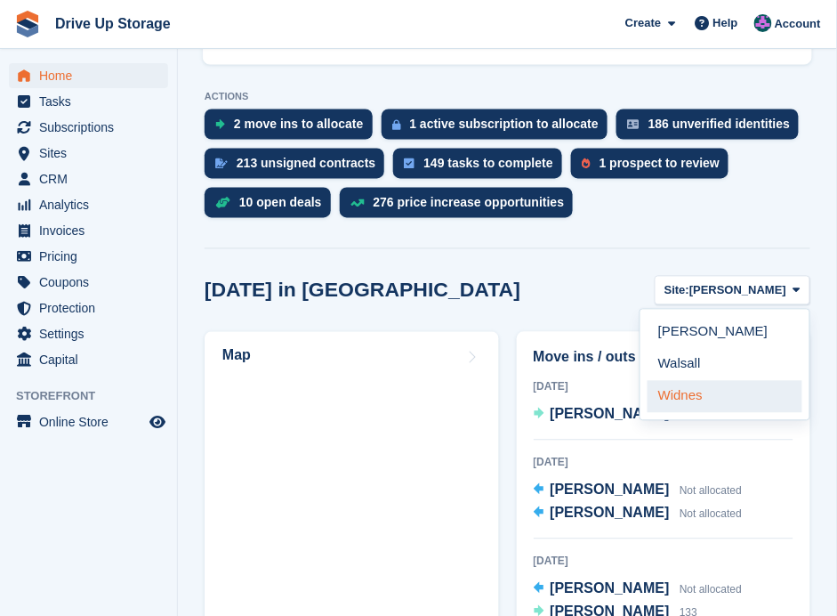
click at [714, 381] on link "Widnes" at bounding box center [725, 397] width 155 height 32
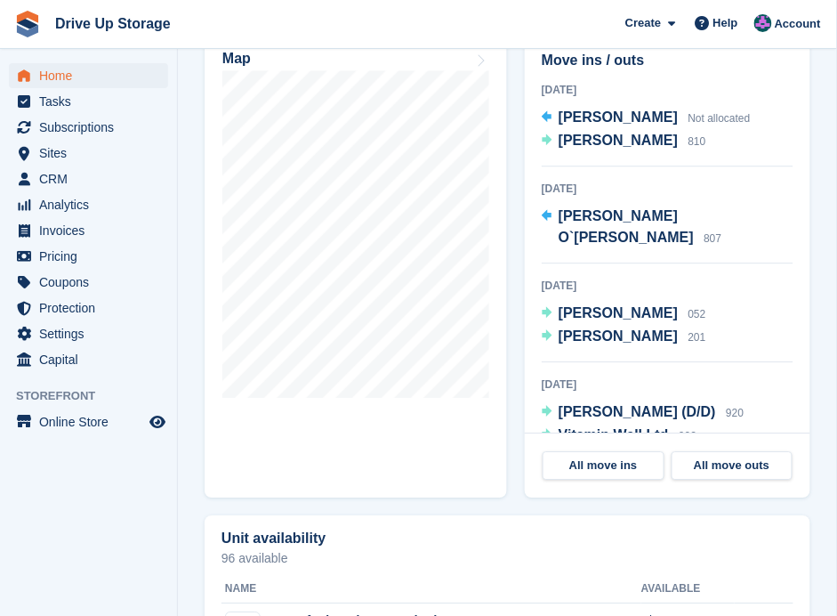
scroll to position [652, 0]
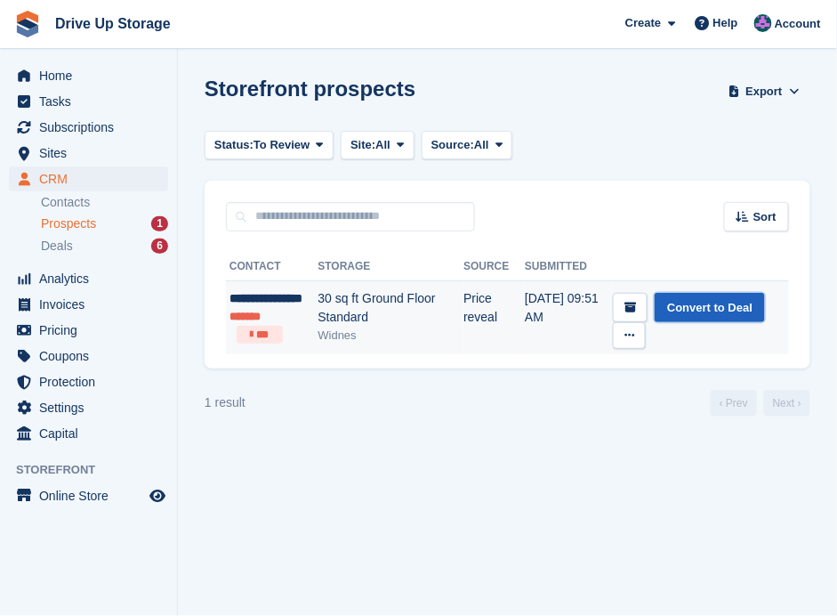
click at [716, 306] on link "Convert to Deal" at bounding box center [710, 307] width 110 height 29
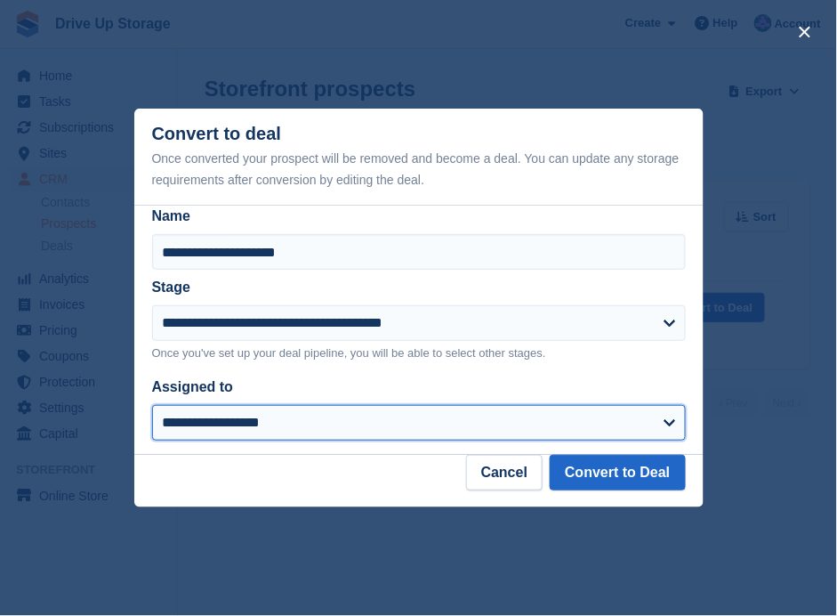
click at [665, 417] on select "**********" at bounding box center [419, 423] width 534 height 36
select select "****"
click at [152, 406] on select "**********" at bounding box center [419, 423] width 534 height 36
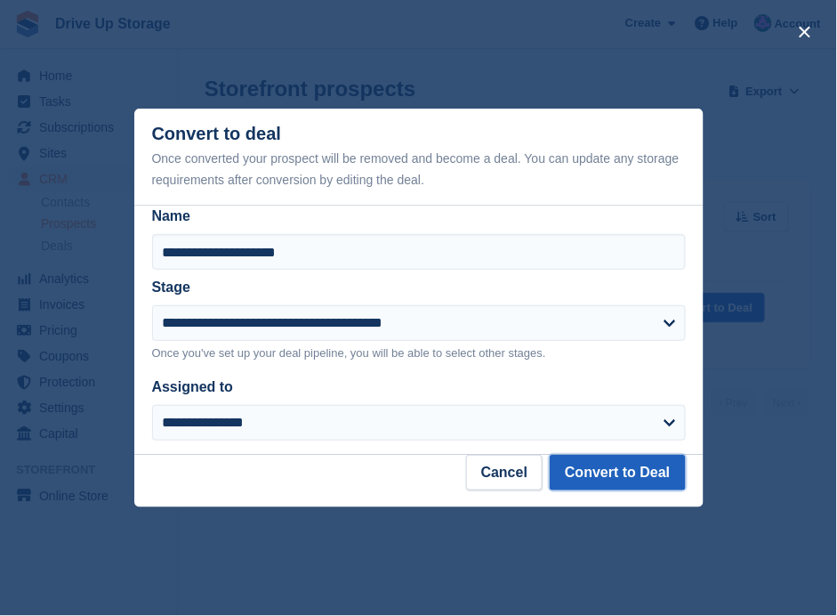
click at [607, 472] on button "Convert to Deal" at bounding box center [617, 473] width 135 height 36
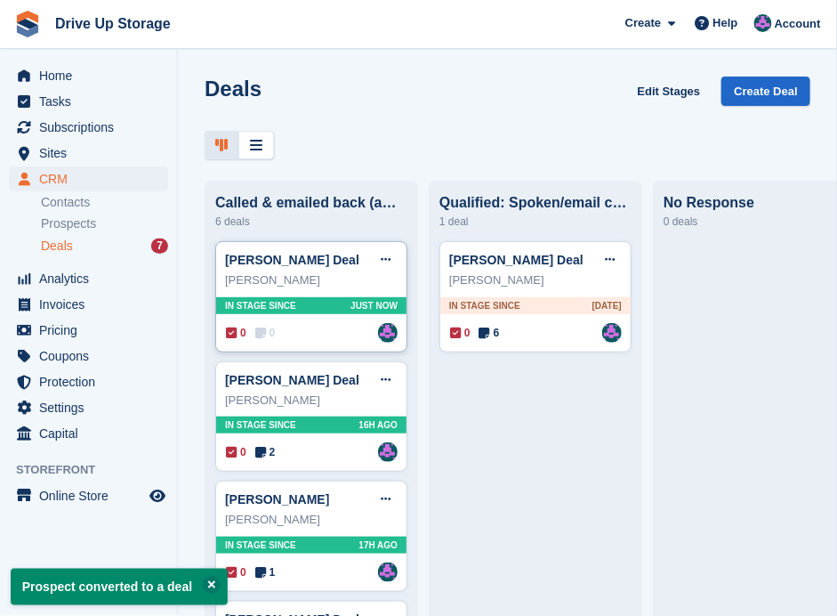
click at [297, 335] on div "0 0 Assigned to Andy" at bounding box center [312, 333] width 172 height 20
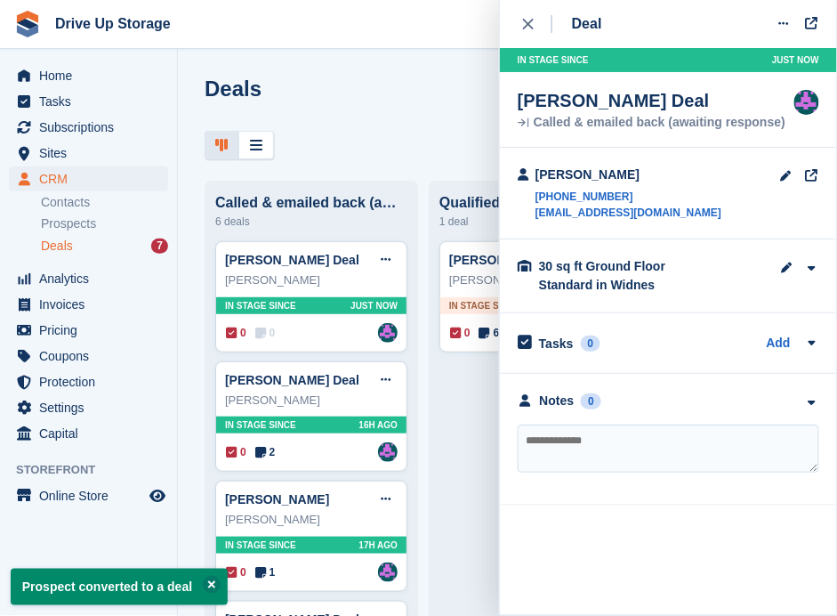
click at [618, 444] on textarea at bounding box center [669, 448] width 302 height 48
type textarea "**********"
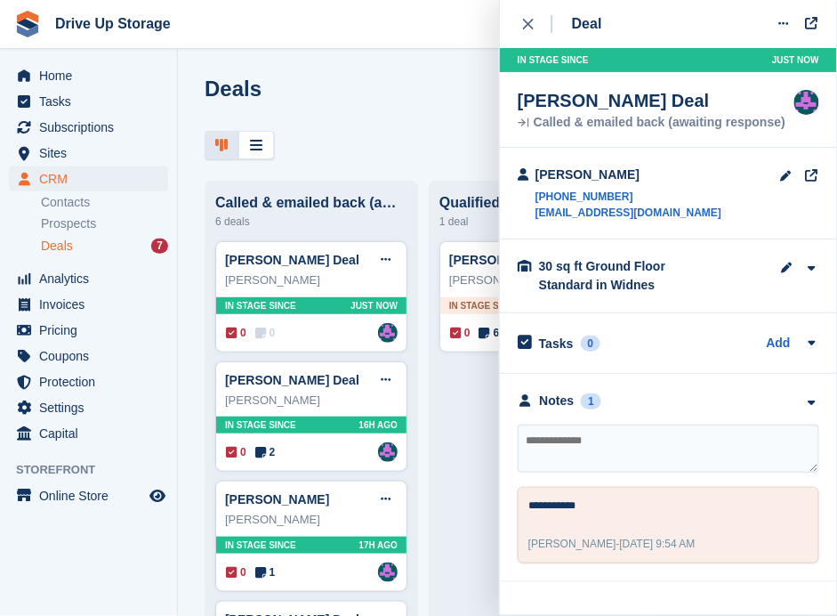
click at [526, 22] on icon "close" at bounding box center [528, 24] width 11 height 11
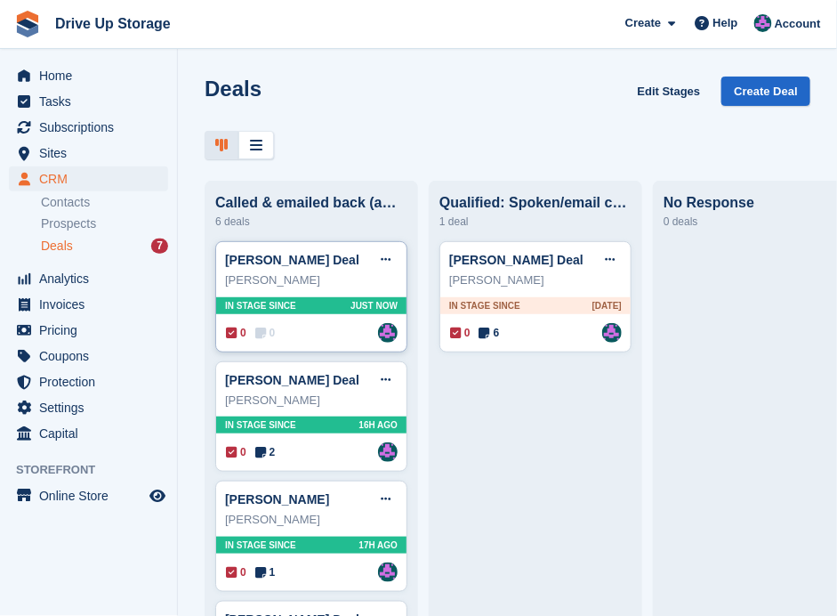
click at [311, 335] on div "0 0 Assigned to Andy" at bounding box center [312, 333] width 172 height 20
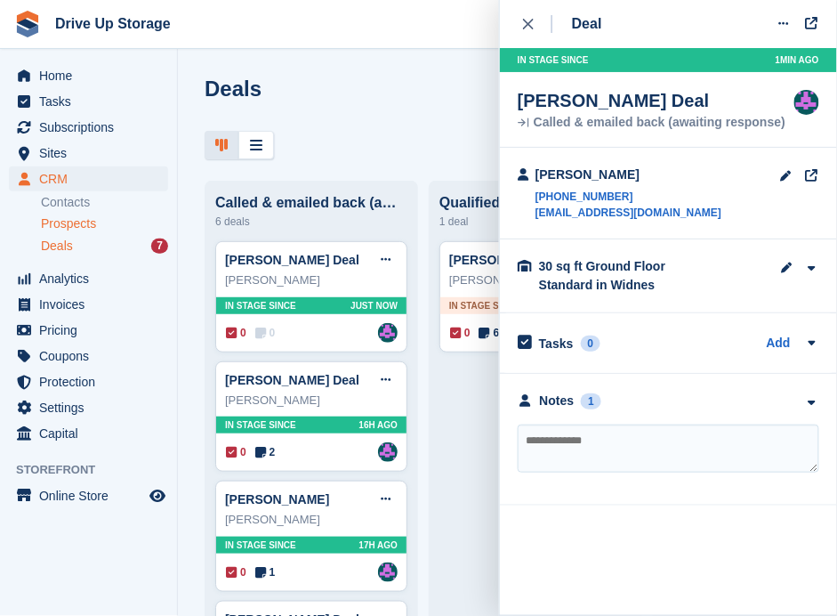
click at [85, 226] on span "Prospects" at bounding box center [68, 223] width 55 height 17
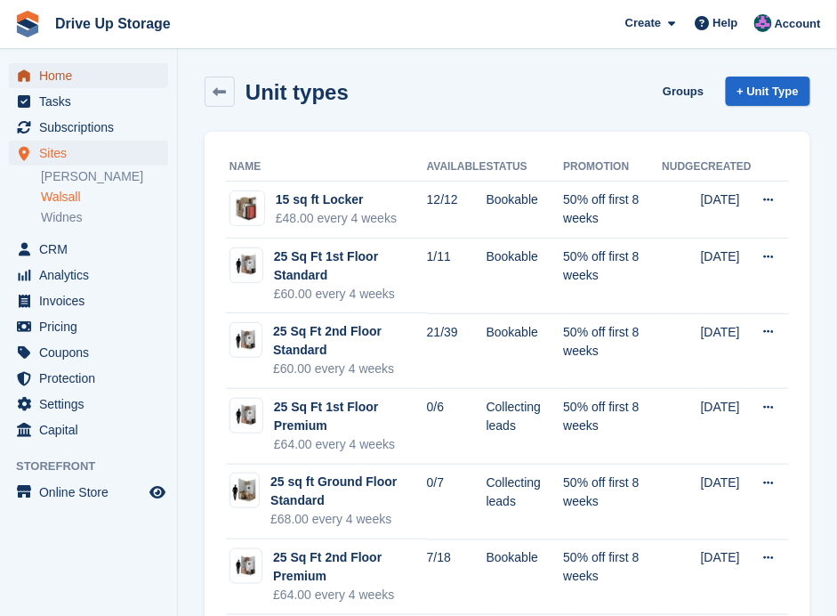
click at [49, 72] on span "Home" at bounding box center [92, 75] width 107 height 25
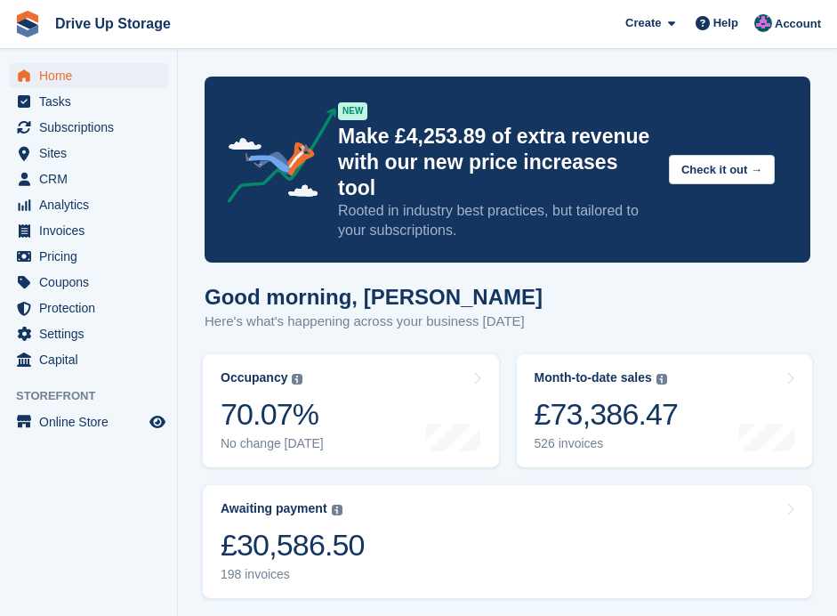
scroll to position [533, 0]
